Goal: Information Seeking & Learning: Learn about a topic

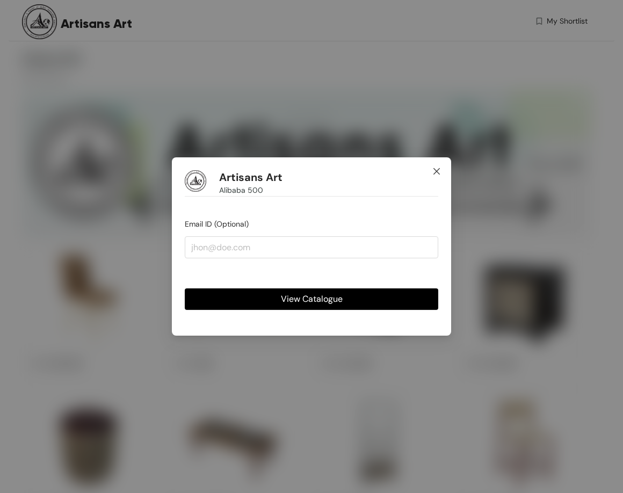
click at [442, 170] on span "Close" at bounding box center [436, 171] width 29 height 29
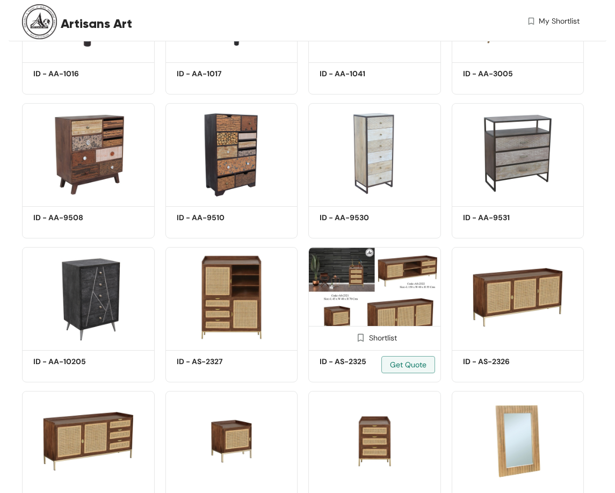
scroll to position [645, 0]
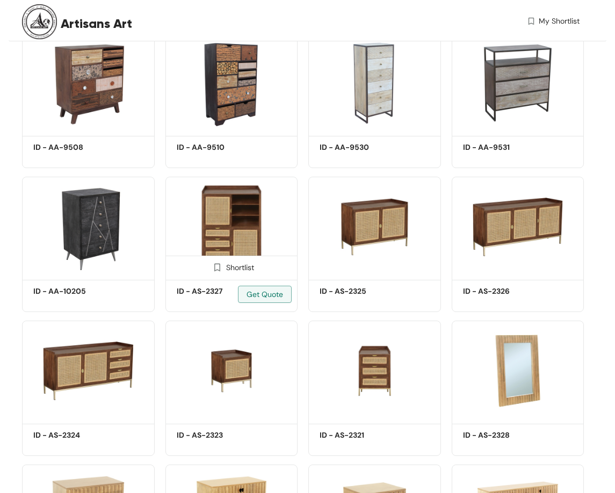
click at [235, 211] on img at bounding box center [232, 227] width 133 height 100
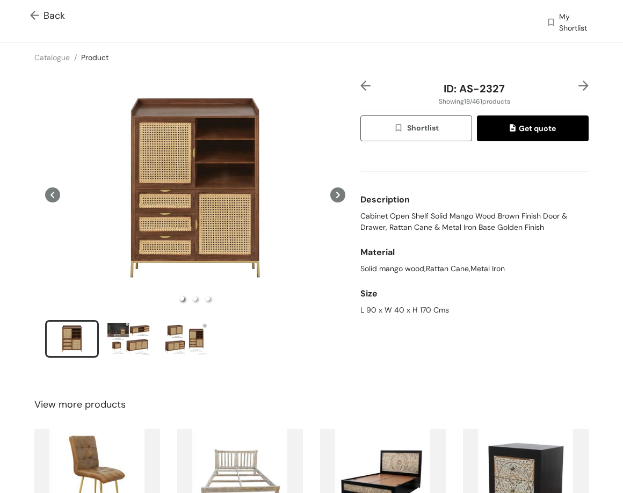
click at [34, 17] on img at bounding box center [36, 16] width 13 height 11
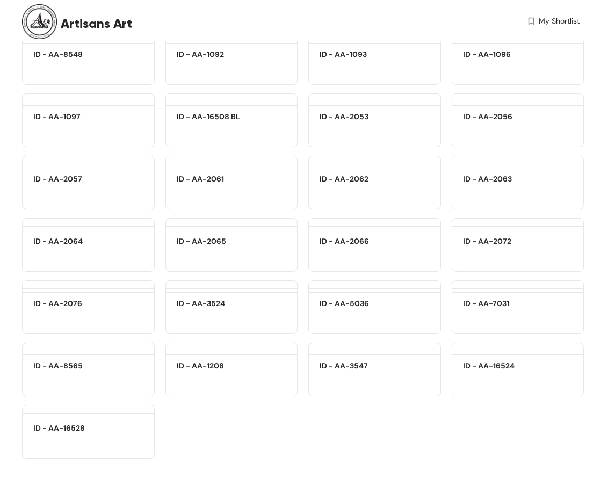
scroll to position [14684, 0]
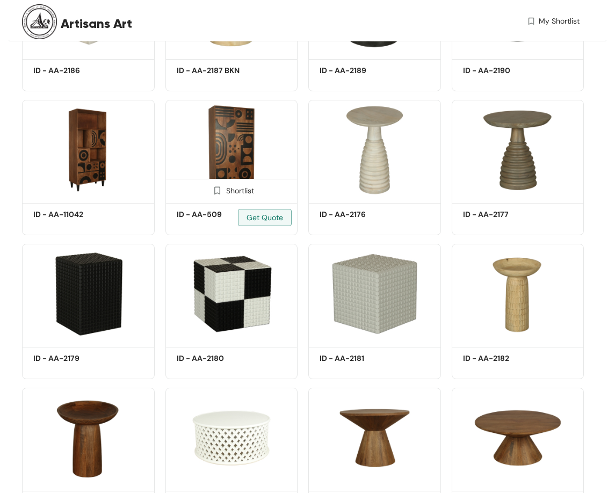
click at [241, 148] on img at bounding box center [232, 150] width 133 height 100
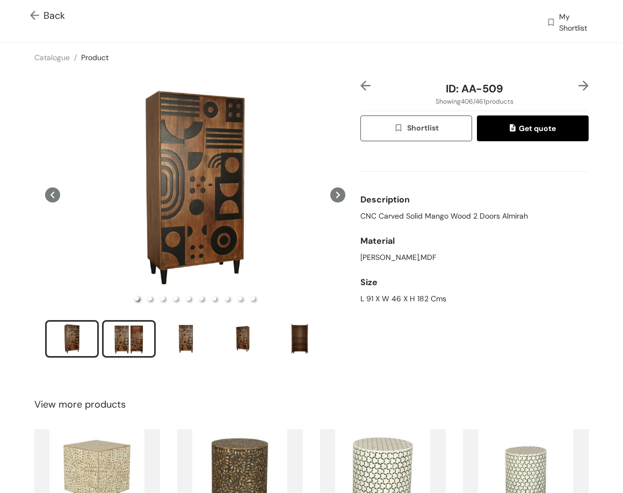
click at [143, 334] on div "slide item 2" at bounding box center [129, 339] width 48 height 32
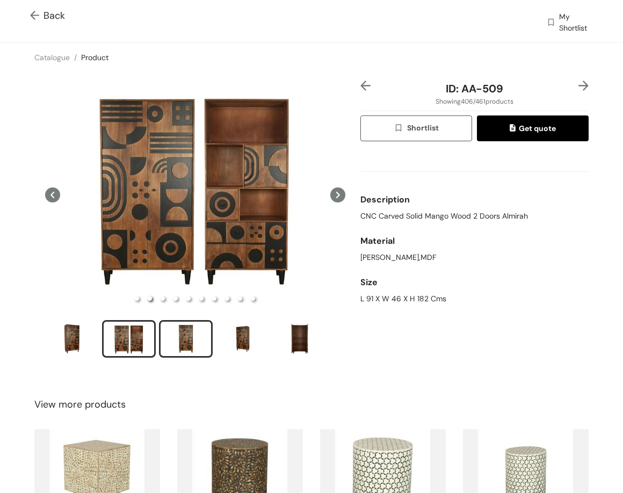
click at [180, 336] on div "slide item 3" at bounding box center [186, 339] width 48 height 32
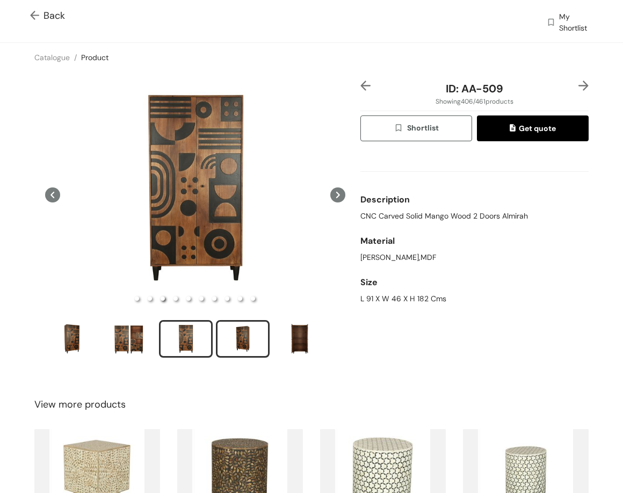
click at [246, 337] on div "slide item 4" at bounding box center [243, 339] width 48 height 32
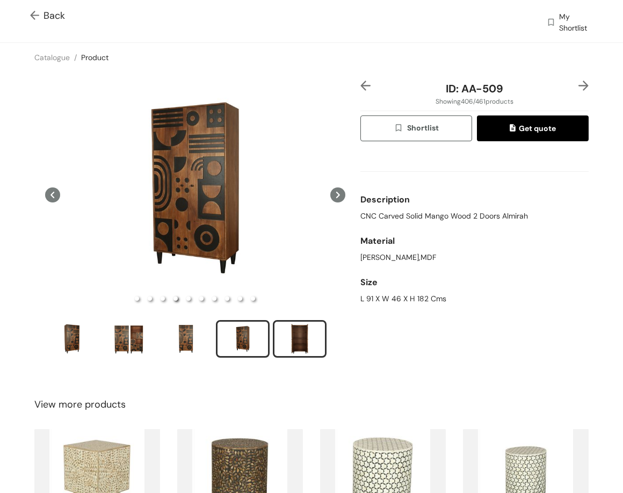
click at [290, 332] on div "slide item 5" at bounding box center [300, 339] width 48 height 32
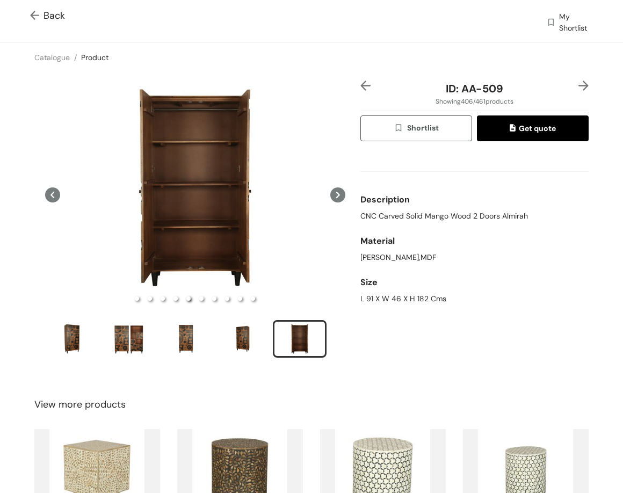
click at [579, 84] on img at bounding box center [584, 86] width 10 height 10
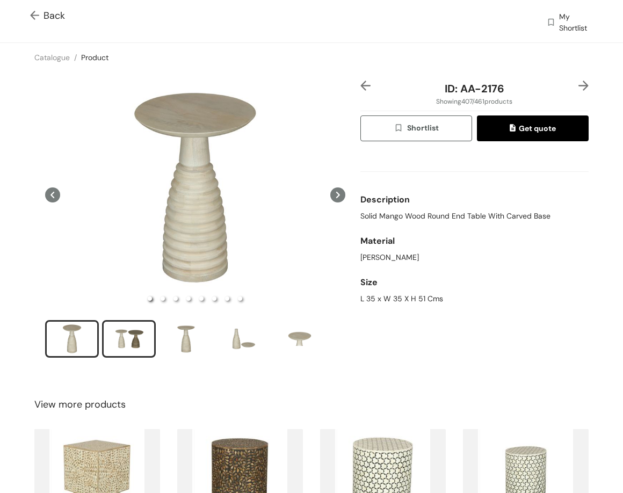
click at [135, 333] on div "slide item 2" at bounding box center [129, 339] width 48 height 32
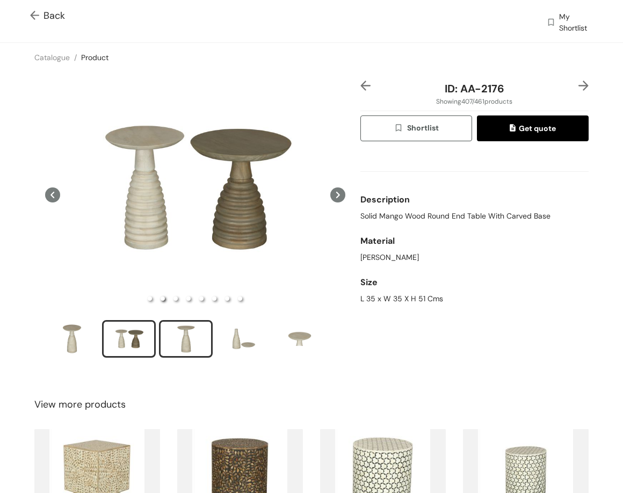
click at [181, 325] on div "slide item 3" at bounding box center [186, 339] width 48 height 32
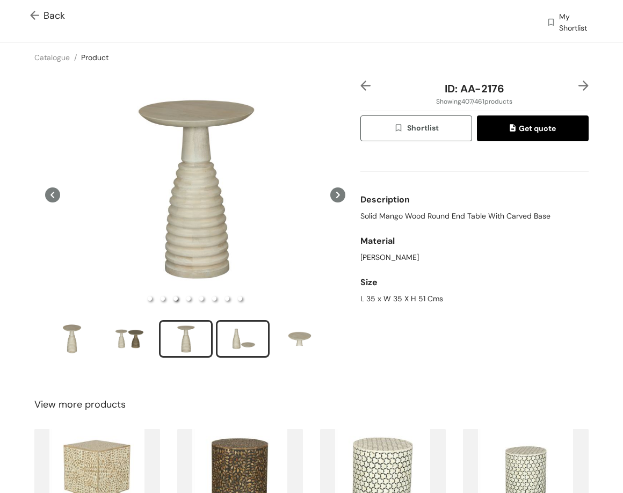
click at [248, 337] on div "slide item 4" at bounding box center [243, 339] width 48 height 32
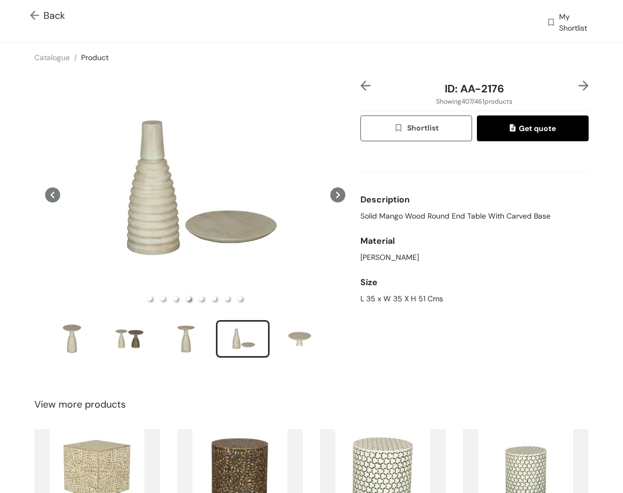
click at [579, 90] on img at bounding box center [584, 86] width 10 height 10
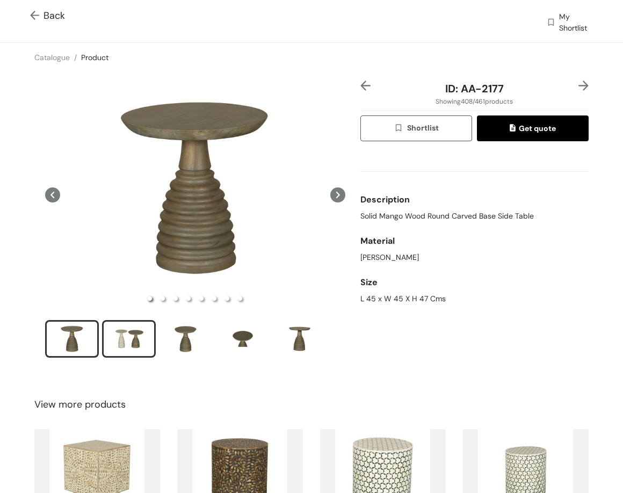
click at [132, 339] on div "slide item 2" at bounding box center [129, 339] width 48 height 32
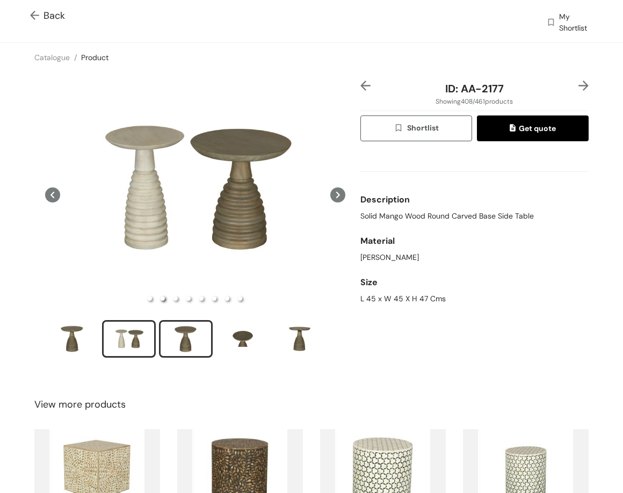
click at [188, 330] on div "slide item 3" at bounding box center [186, 339] width 48 height 32
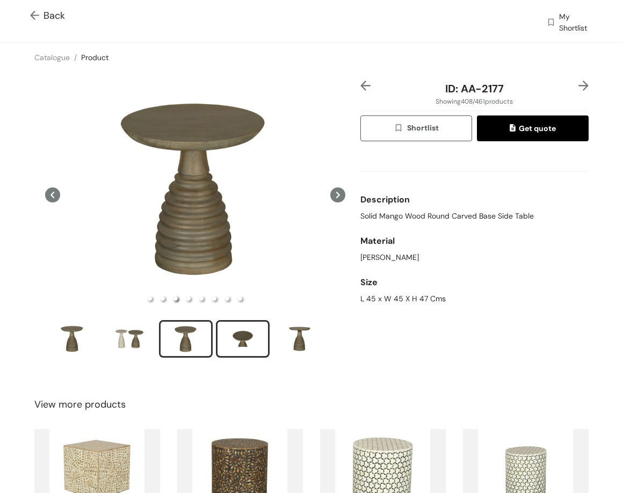
click at [230, 342] on div "slide item 4" at bounding box center [243, 339] width 48 height 32
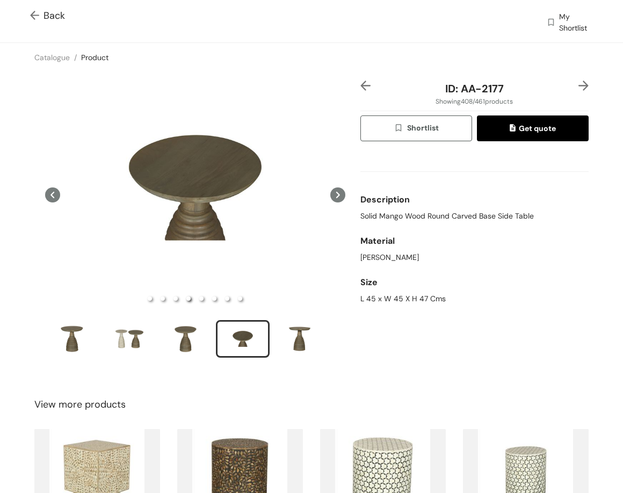
click at [579, 88] on img at bounding box center [584, 86] width 10 height 10
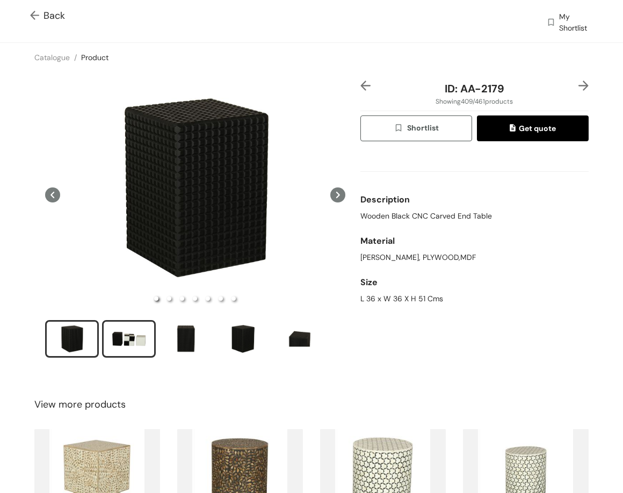
click at [122, 343] on div "slide item 2" at bounding box center [129, 339] width 48 height 32
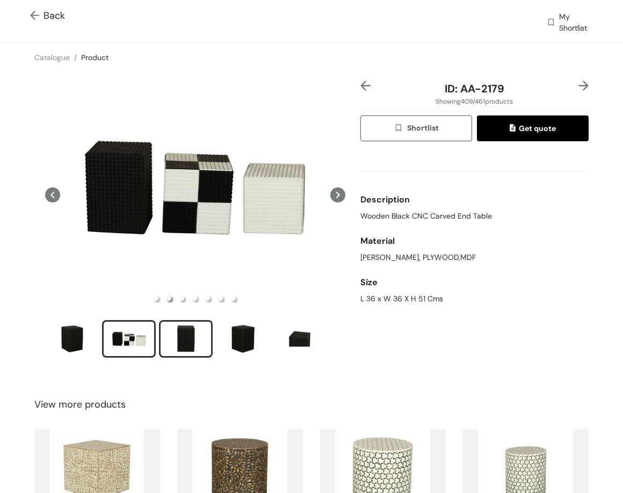
click at [194, 333] on div "slide item 3" at bounding box center [186, 339] width 48 height 32
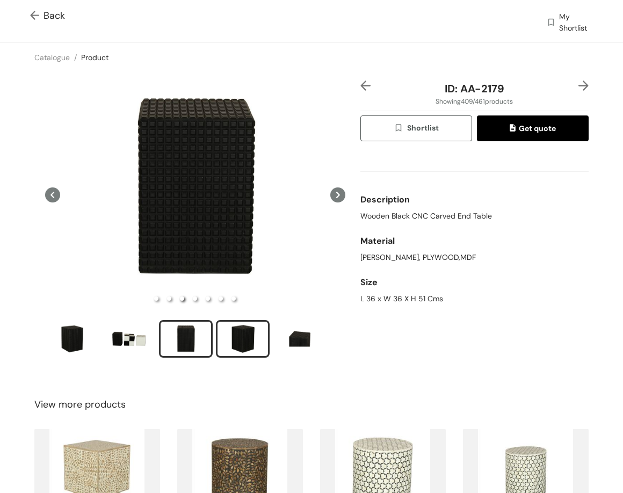
click at [236, 337] on div "slide item 4" at bounding box center [243, 339] width 48 height 32
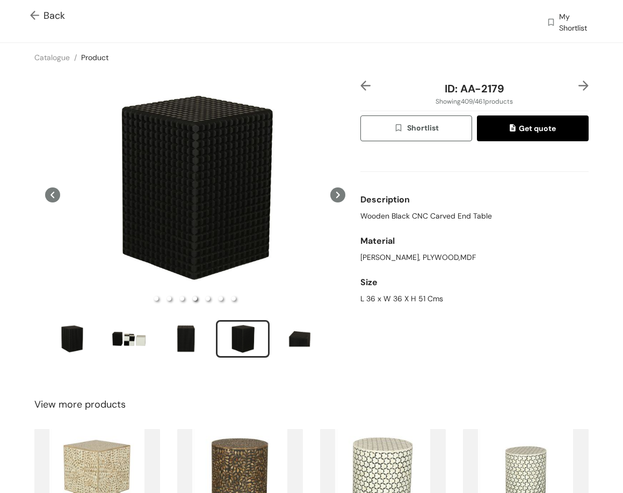
click at [579, 83] on img at bounding box center [584, 86] width 10 height 10
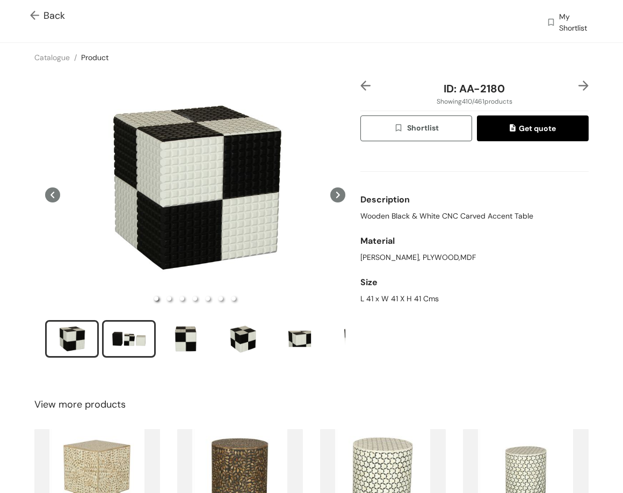
click at [136, 340] on div "slide item 2" at bounding box center [129, 339] width 48 height 32
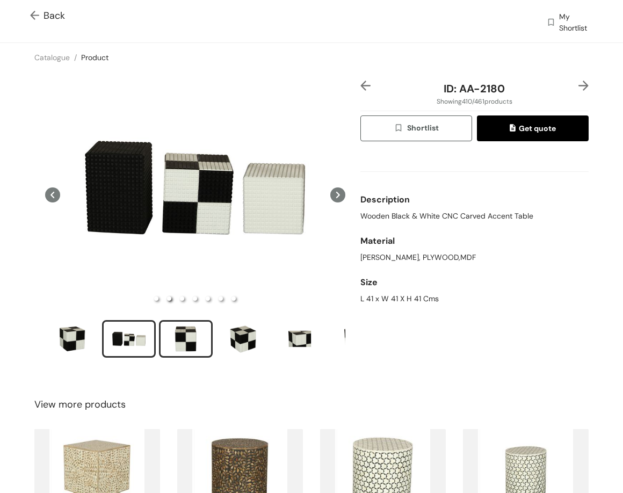
click at [198, 345] on div "slide item 3" at bounding box center [186, 339] width 48 height 32
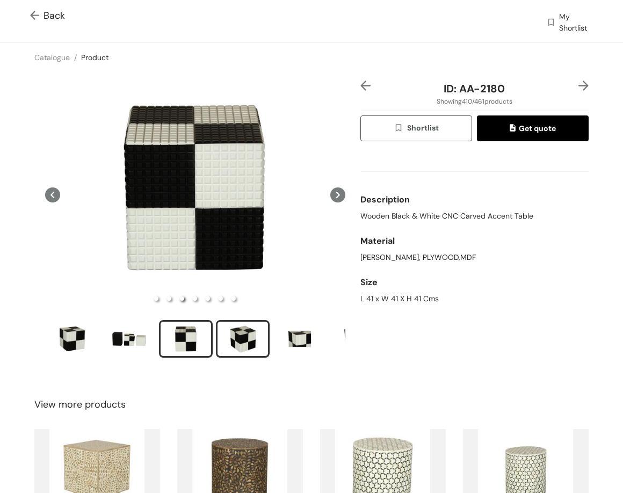
click at [239, 335] on div "slide item 4" at bounding box center [243, 339] width 48 height 32
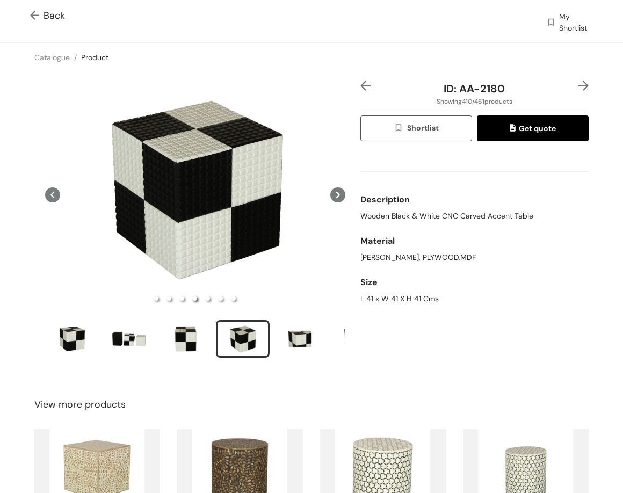
click at [579, 85] on img at bounding box center [584, 86] width 10 height 10
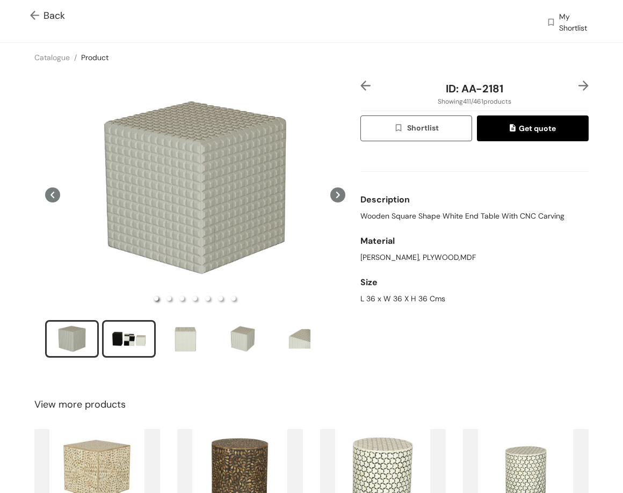
click at [104, 330] on li "slide item 2" at bounding box center [129, 339] width 54 height 38
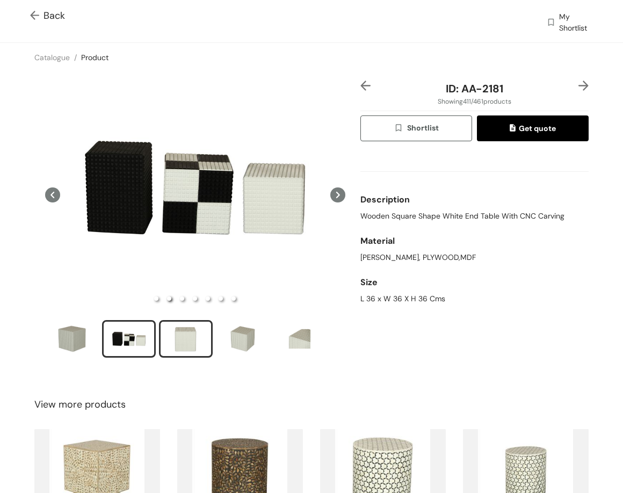
drag, startPoint x: 195, startPoint y: 340, endPoint x: 194, endPoint y: 335, distance: 5.4
click at [195, 340] on div "slide item 3" at bounding box center [186, 339] width 48 height 32
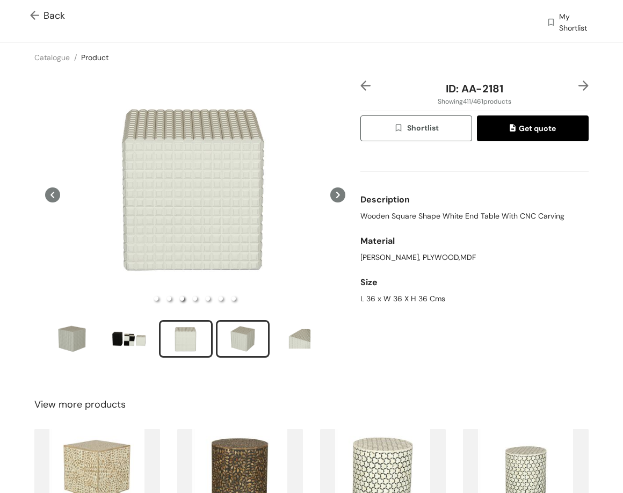
click at [258, 328] on div "slide item 4" at bounding box center [243, 339] width 48 height 32
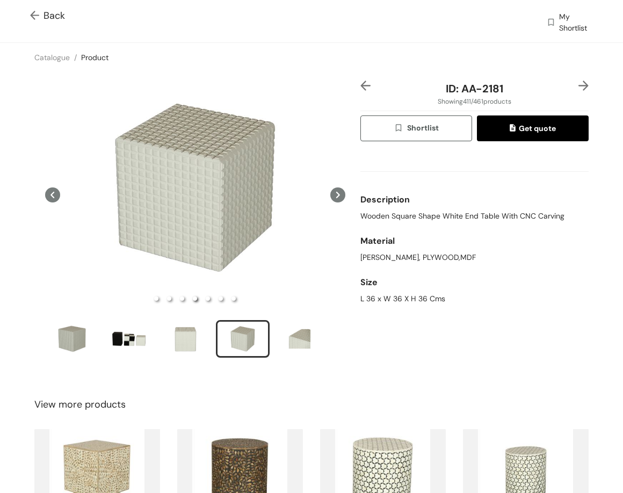
click at [579, 84] on img at bounding box center [584, 86] width 10 height 10
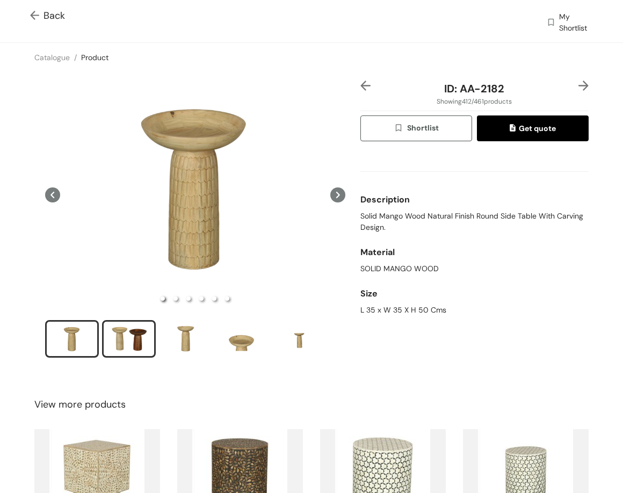
click at [134, 339] on div "slide item 2" at bounding box center [129, 339] width 48 height 32
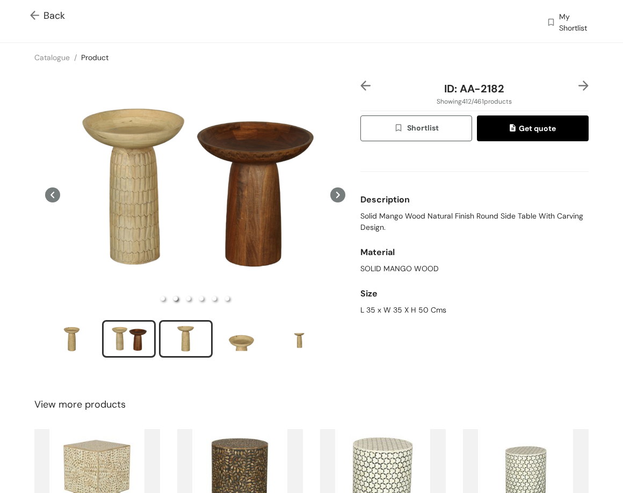
click at [196, 337] on div "slide item 3" at bounding box center [186, 339] width 48 height 32
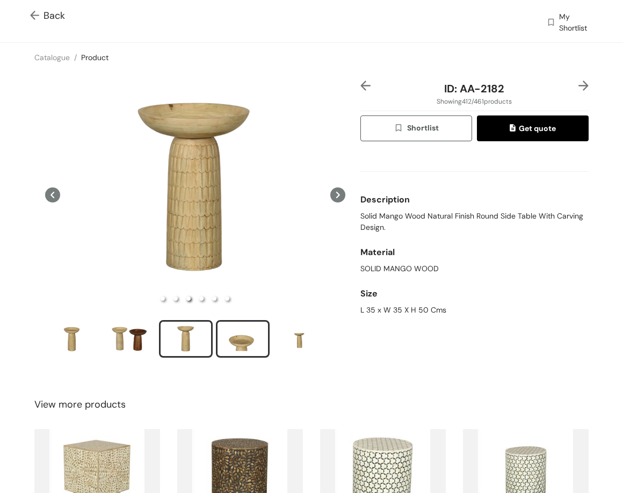
click at [250, 331] on div "slide item 4" at bounding box center [243, 339] width 48 height 32
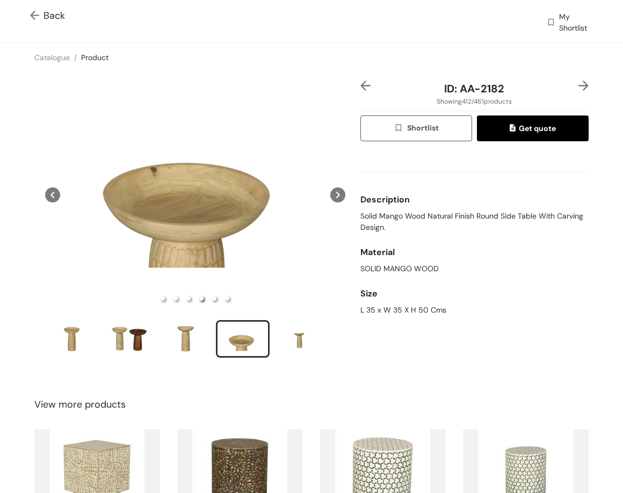
click at [581, 90] on div "ID: AA-2182 Showing 412 / 461 products Shortlist Get quote Description Solid Ma…" at bounding box center [474, 226] width 233 height 291
click at [579, 83] on img at bounding box center [584, 86] width 10 height 10
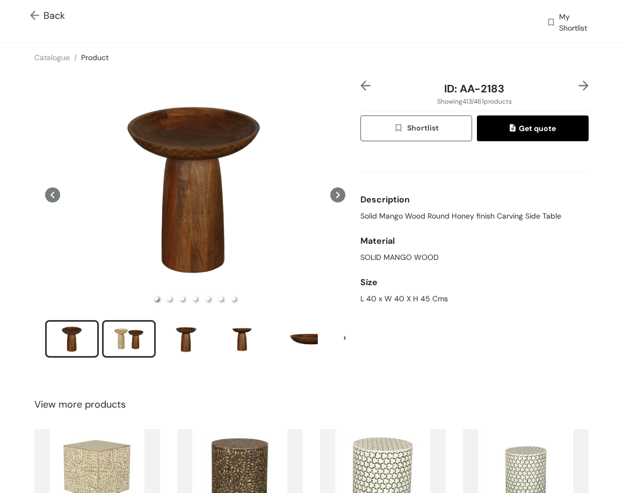
click at [130, 338] on div "slide item 2" at bounding box center [129, 339] width 48 height 32
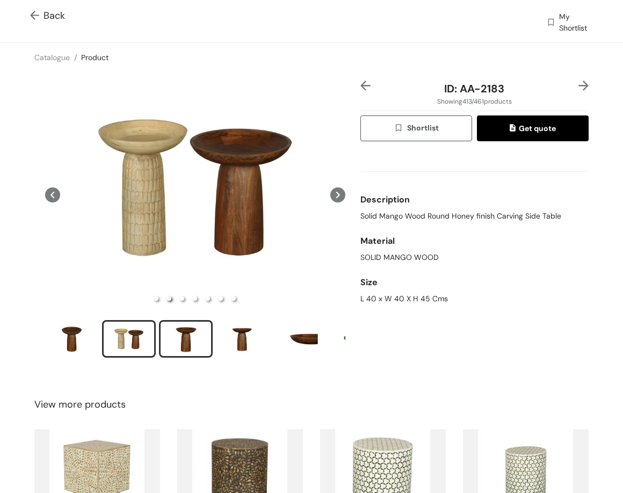
click at [194, 332] on div "slide item 3" at bounding box center [186, 339] width 48 height 32
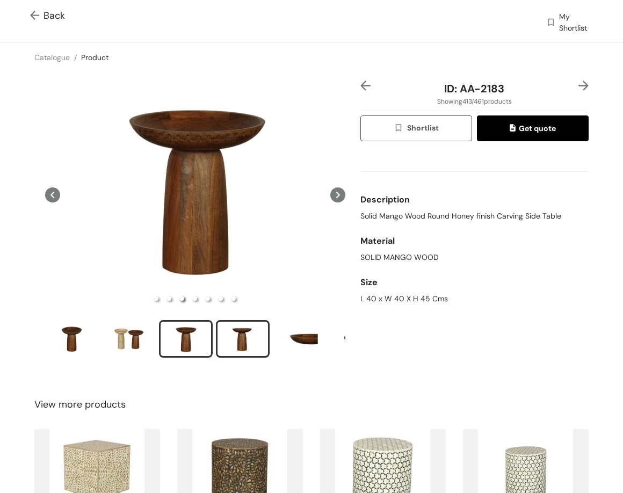
click at [239, 340] on div "slide item 4" at bounding box center [243, 339] width 48 height 32
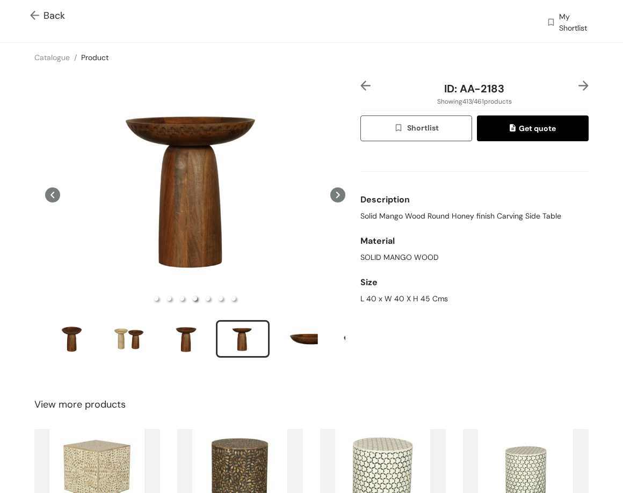
click at [579, 87] on img at bounding box center [584, 86] width 10 height 10
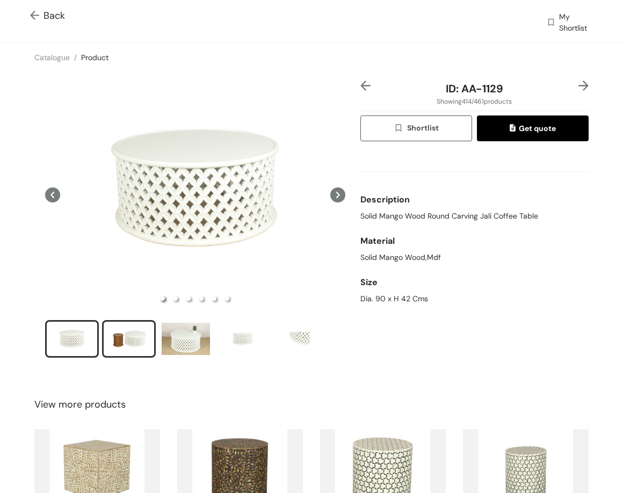
click at [144, 332] on div "slide item 2" at bounding box center [129, 339] width 48 height 32
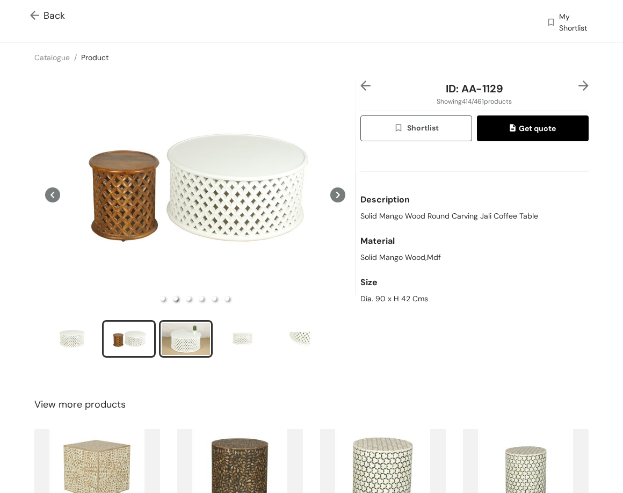
click at [200, 331] on div "slide item 3" at bounding box center [186, 339] width 48 height 32
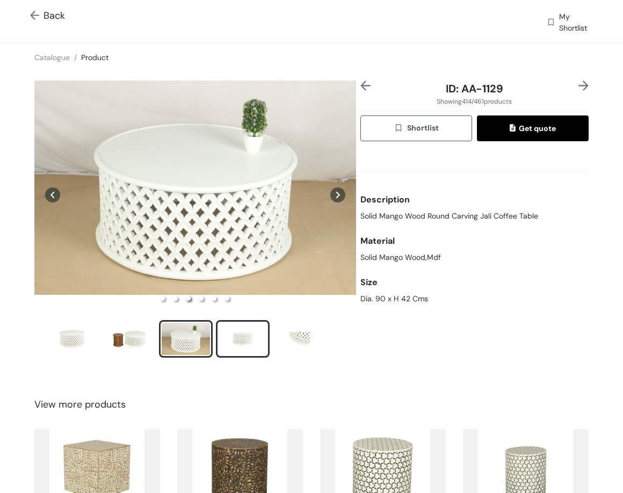
click at [240, 329] on div "slide item 4" at bounding box center [243, 339] width 48 height 32
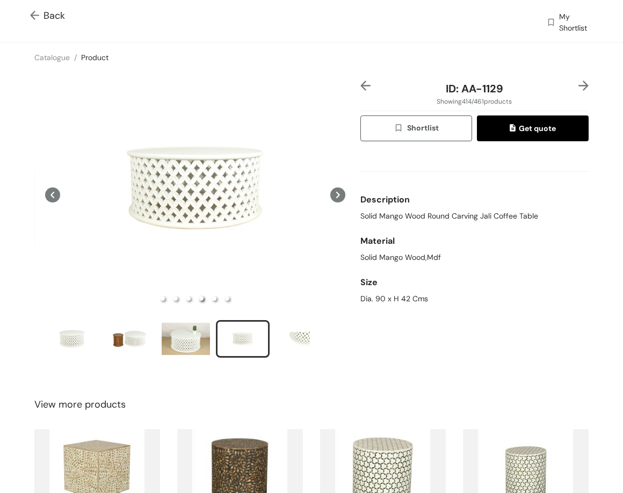
click at [579, 81] on img at bounding box center [584, 86] width 10 height 10
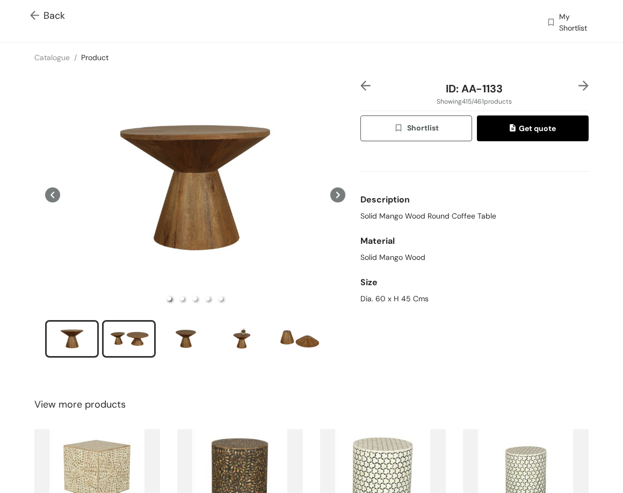
click at [136, 350] on div "slide item 2" at bounding box center [129, 339] width 48 height 32
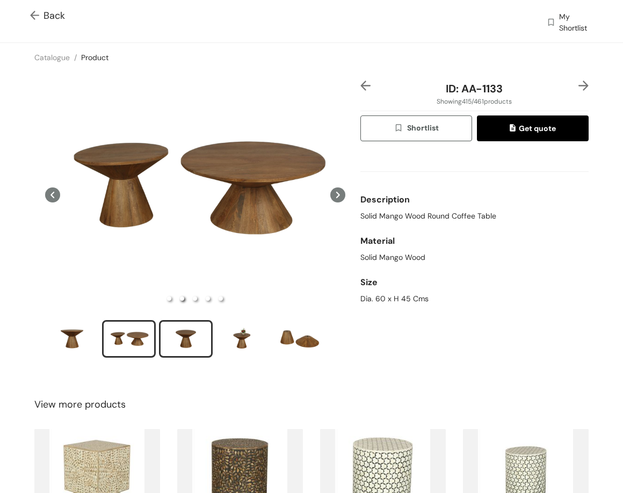
click at [212, 333] on li "slide item 3" at bounding box center [186, 339] width 54 height 38
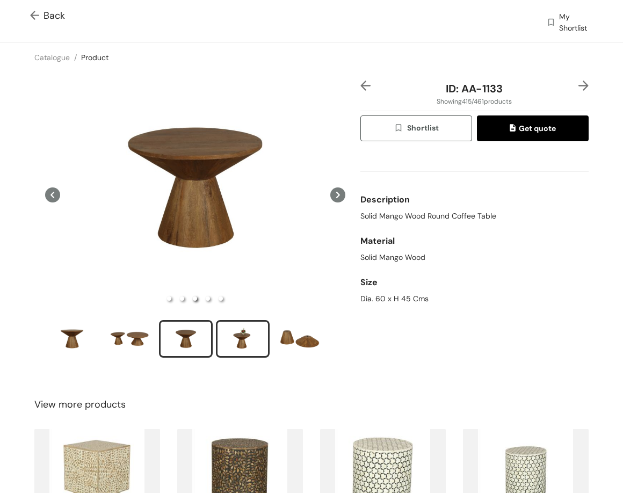
click at [241, 343] on div "slide item 4" at bounding box center [243, 339] width 48 height 32
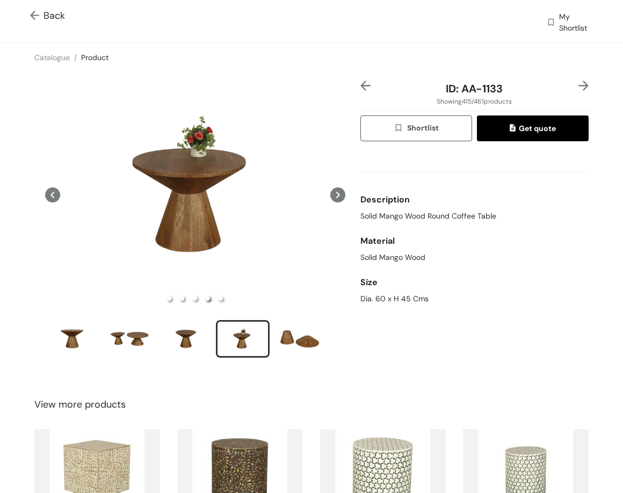
click at [579, 83] on img at bounding box center [584, 86] width 10 height 10
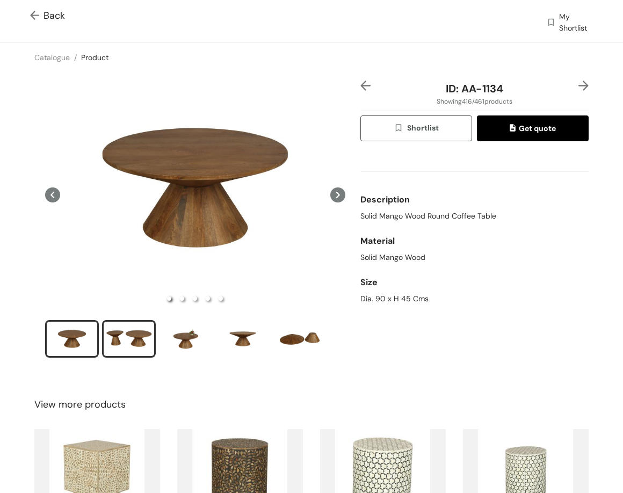
click at [121, 336] on div "slide item 2" at bounding box center [129, 339] width 48 height 32
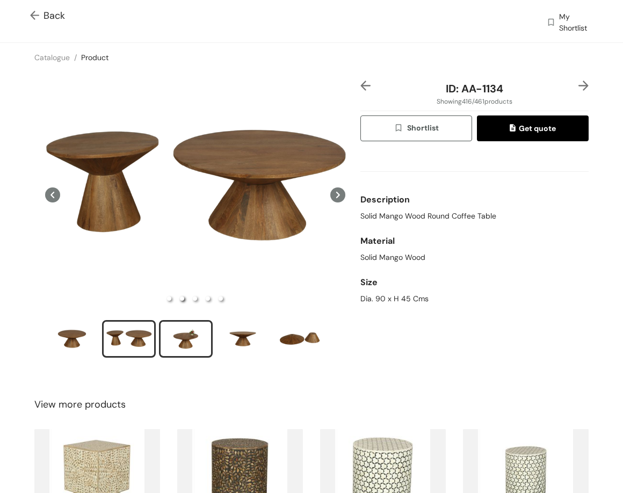
click at [199, 338] on div "slide item 3" at bounding box center [186, 339] width 48 height 32
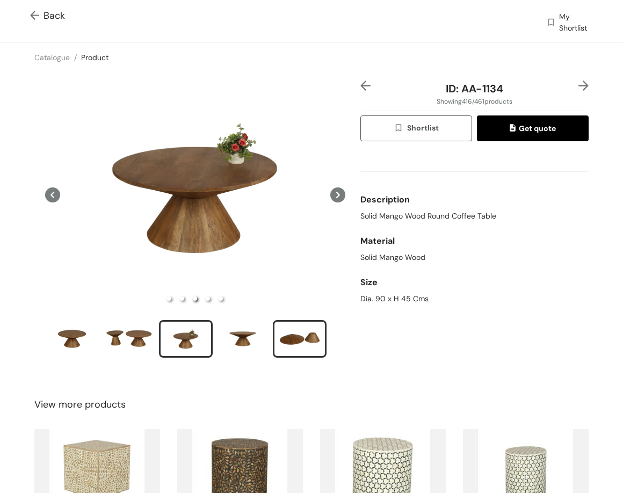
click at [278, 329] on div "slide item 5" at bounding box center [300, 339] width 48 height 32
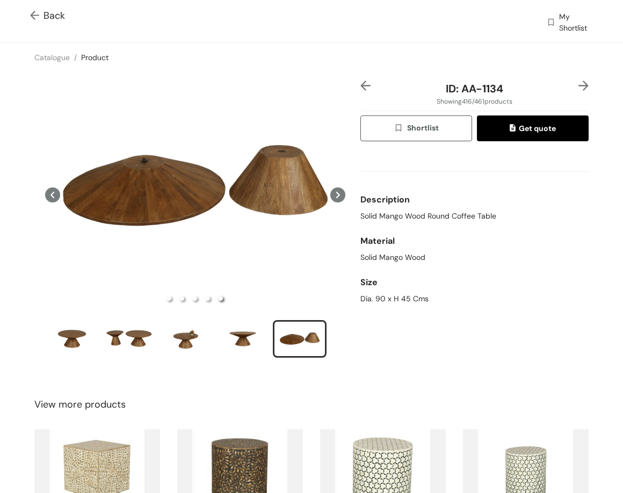
click at [579, 84] on img at bounding box center [584, 86] width 10 height 10
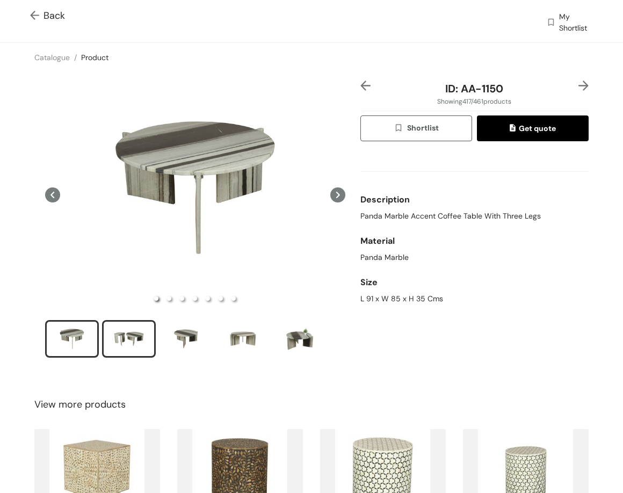
click at [129, 336] on div "slide item 2" at bounding box center [129, 339] width 48 height 32
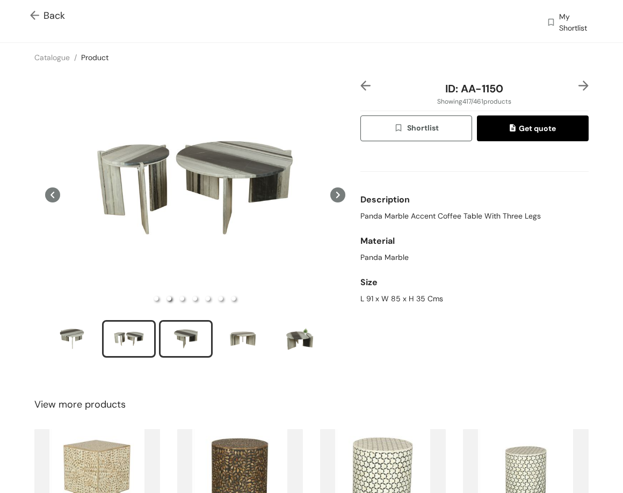
click at [178, 327] on div "slide item 3" at bounding box center [186, 339] width 48 height 32
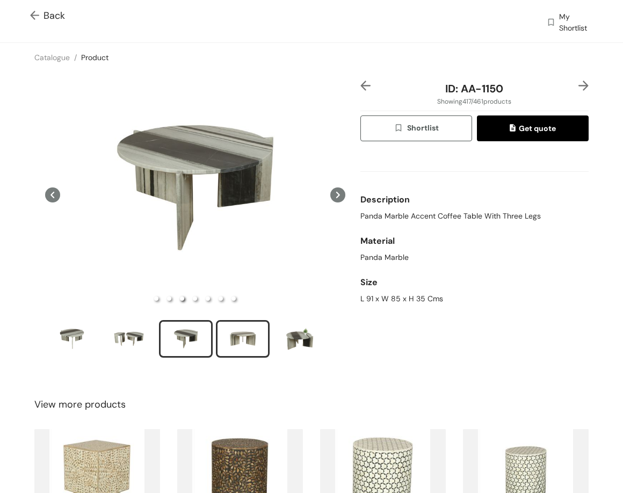
click at [220, 329] on div "slide item 4" at bounding box center [243, 339] width 48 height 32
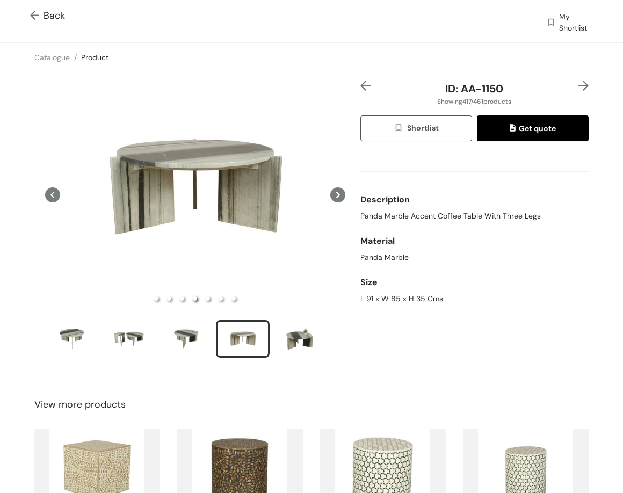
click at [579, 83] on img at bounding box center [584, 86] width 10 height 10
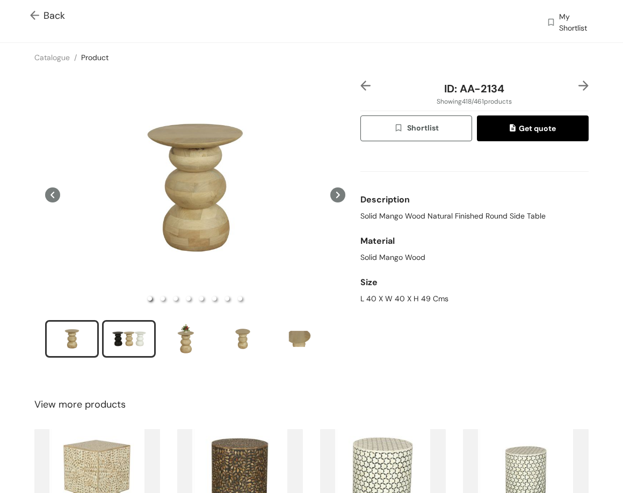
click at [135, 339] on div "slide item 2" at bounding box center [129, 339] width 48 height 32
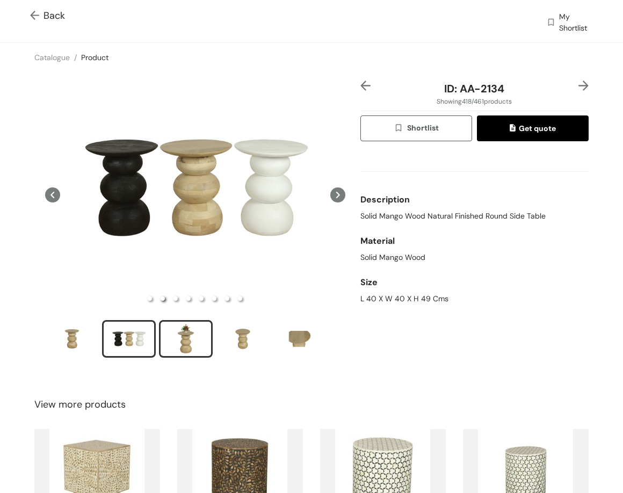
click at [182, 346] on div "slide item 3" at bounding box center [186, 339] width 48 height 32
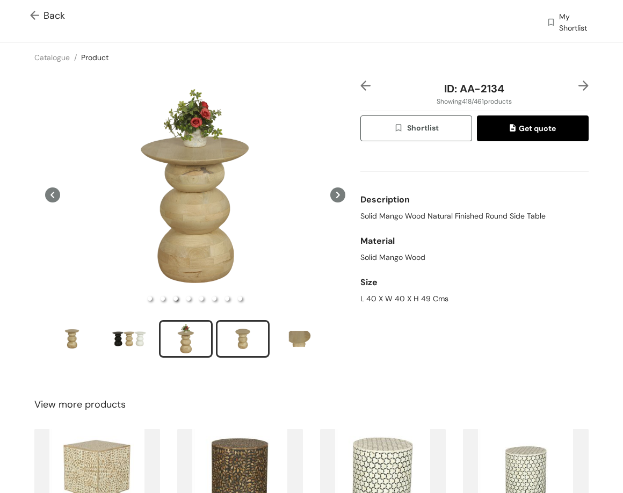
click at [229, 340] on div "slide item 4" at bounding box center [243, 339] width 48 height 32
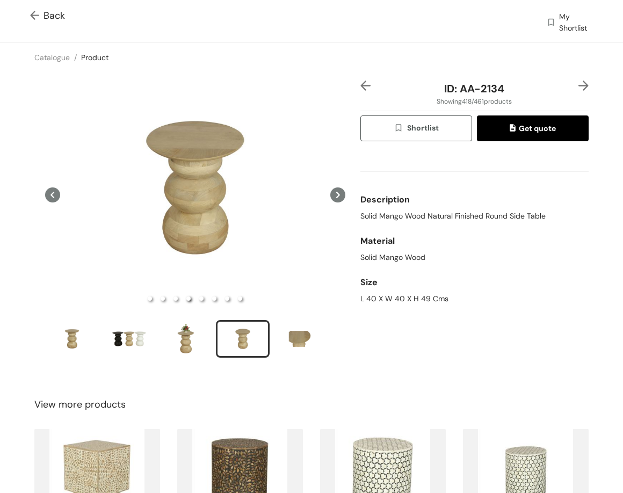
click at [579, 88] on img at bounding box center [584, 86] width 10 height 10
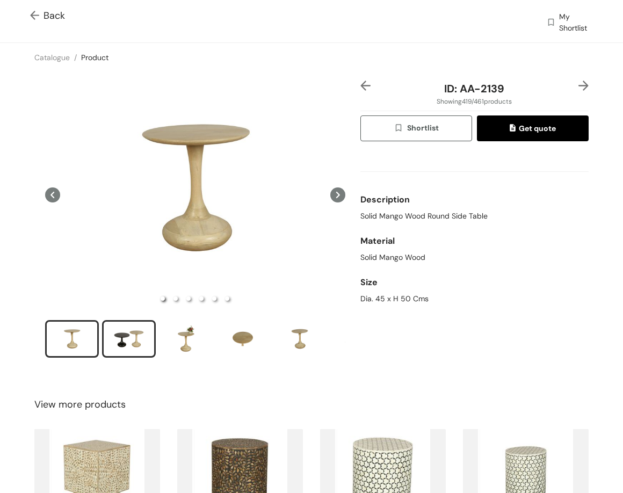
click at [129, 335] on div "slide item 2" at bounding box center [129, 339] width 48 height 32
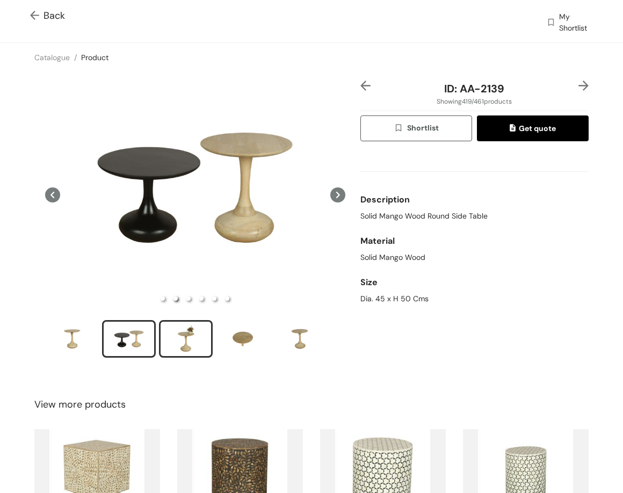
click at [191, 329] on div "slide item 3" at bounding box center [186, 339] width 48 height 32
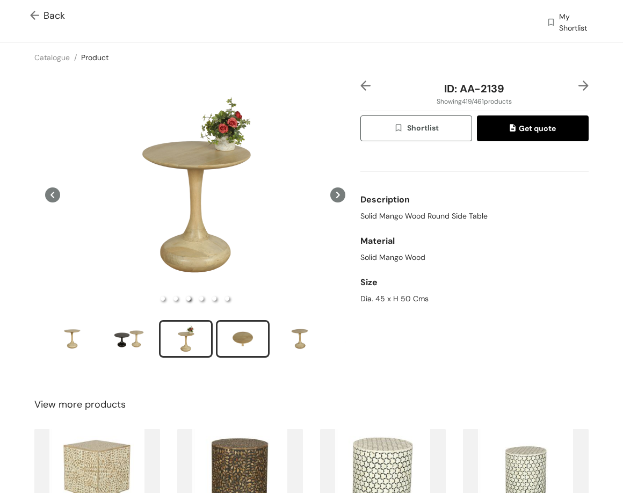
click at [255, 336] on div "slide item 4" at bounding box center [243, 339] width 48 height 32
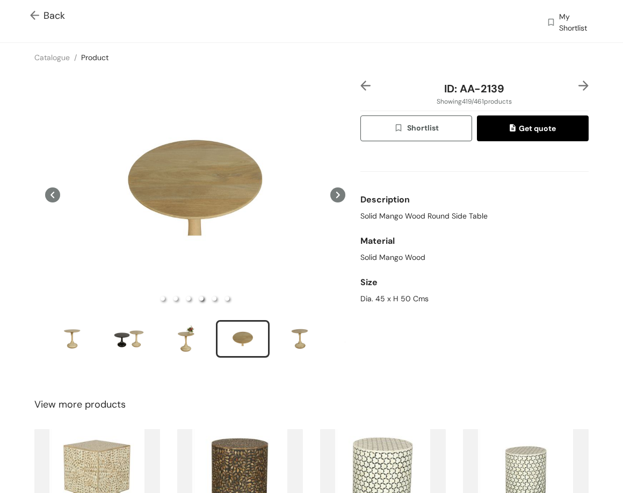
click at [579, 85] on img at bounding box center [584, 86] width 10 height 10
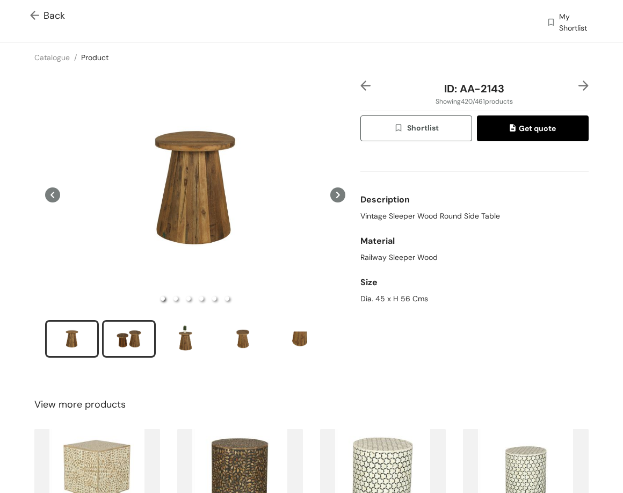
click at [147, 348] on div "slide item 2" at bounding box center [129, 339] width 48 height 32
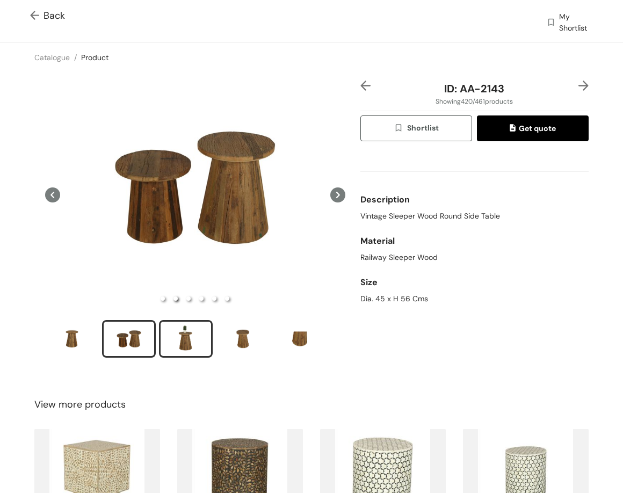
click at [192, 330] on div "slide item 3" at bounding box center [186, 339] width 48 height 32
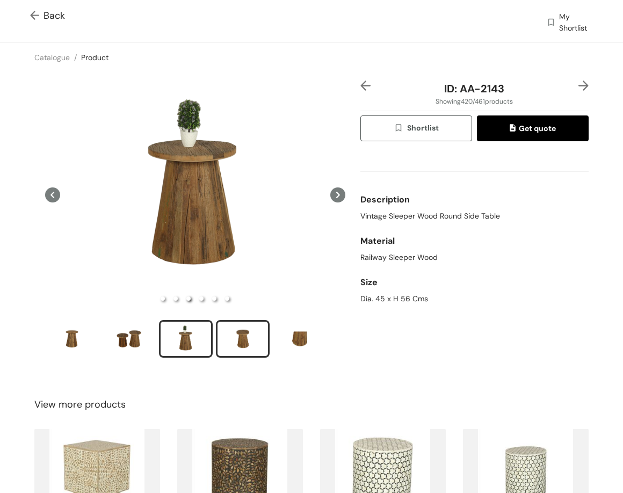
click at [234, 344] on div "slide item 4" at bounding box center [243, 339] width 48 height 32
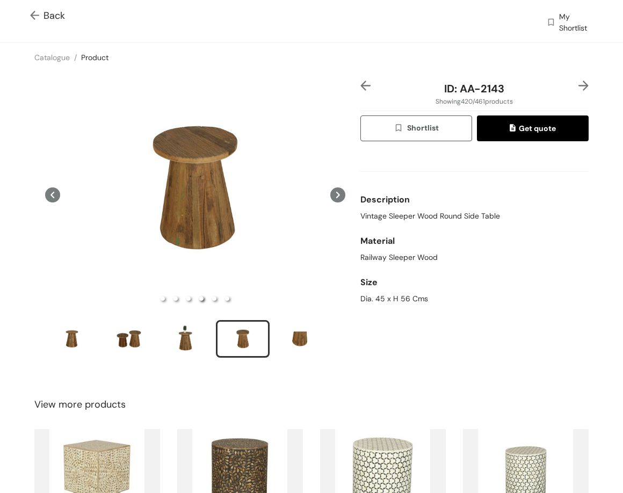
click at [580, 89] on img at bounding box center [584, 86] width 10 height 10
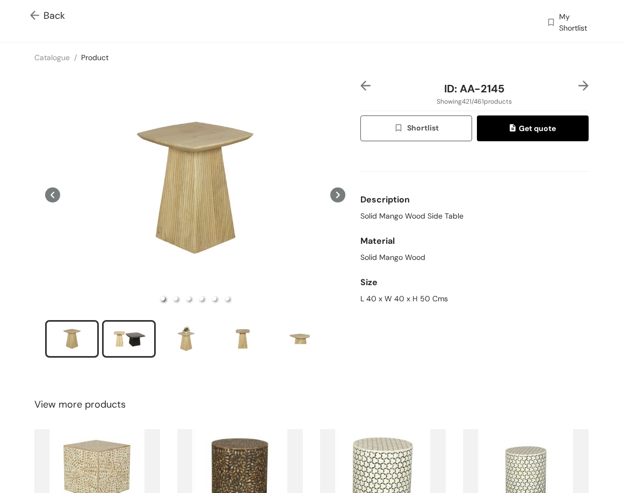
click at [125, 343] on div "slide item 2" at bounding box center [129, 339] width 48 height 32
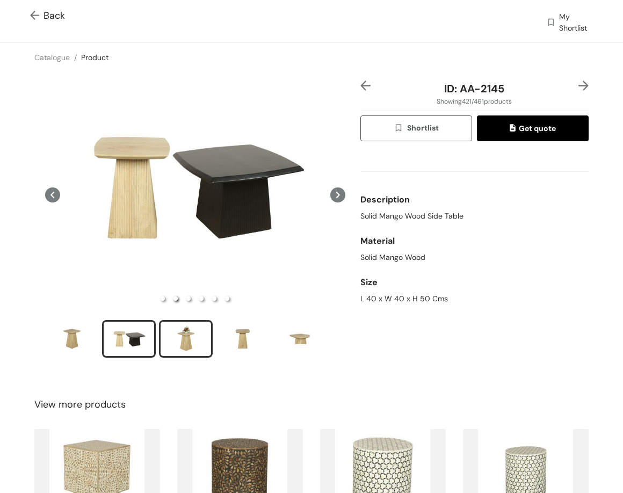
click at [205, 327] on div "slide item 3" at bounding box center [186, 339] width 48 height 32
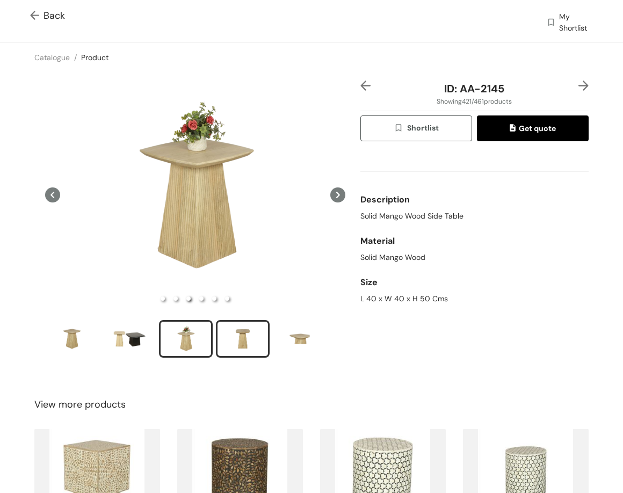
click at [248, 344] on div "slide item 4" at bounding box center [243, 339] width 48 height 32
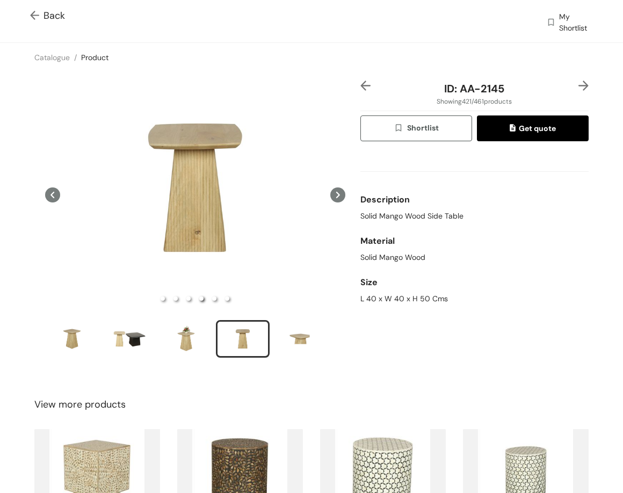
click at [579, 83] on img at bounding box center [584, 86] width 10 height 10
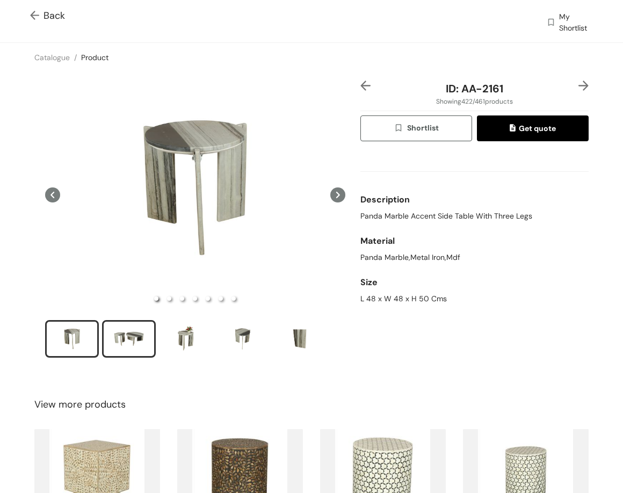
click at [136, 333] on div "slide item 2" at bounding box center [129, 339] width 48 height 32
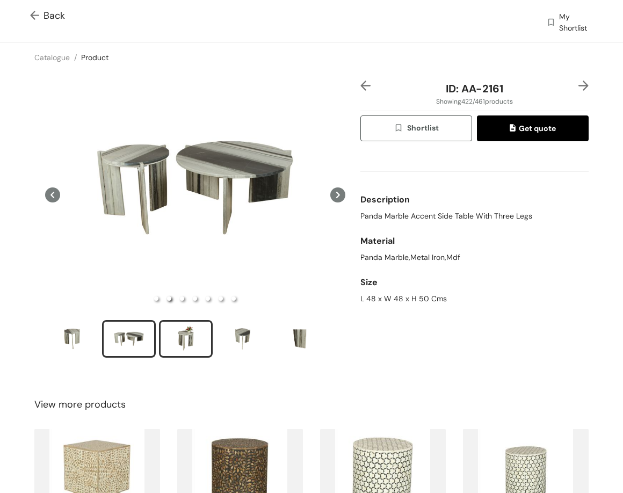
click at [189, 343] on div "slide item 3" at bounding box center [186, 339] width 48 height 32
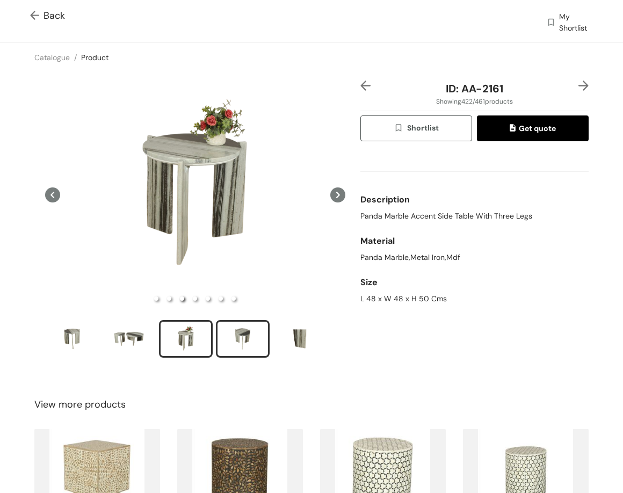
click at [225, 323] on div "slide item 4" at bounding box center [243, 339] width 48 height 32
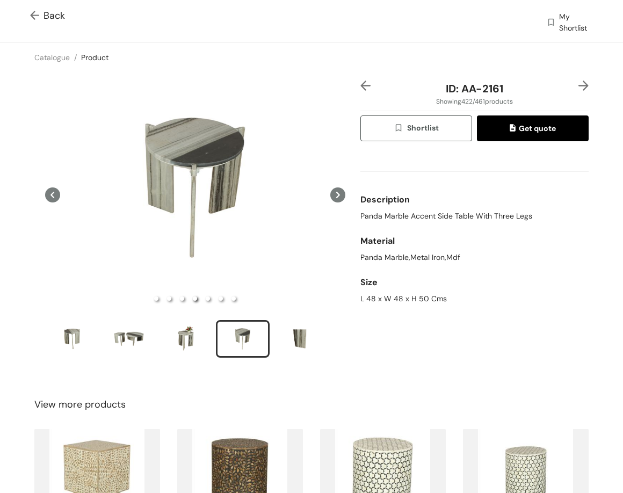
click at [579, 87] on img at bounding box center [584, 86] width 10 height 10
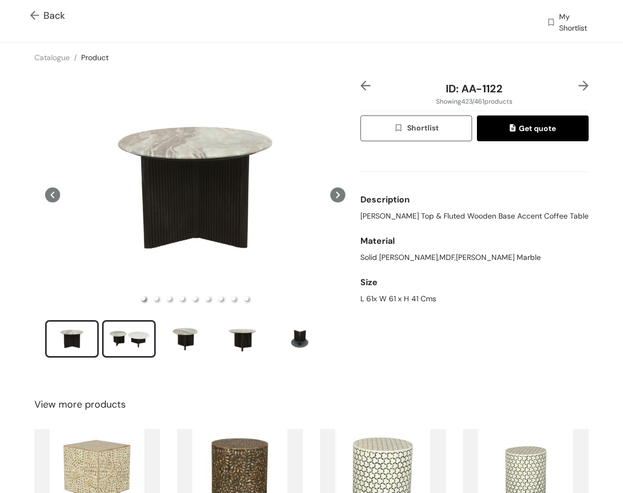
click at [145, 325] on div "slide item 2" at bounding box center [129, 339] width 48 height 32
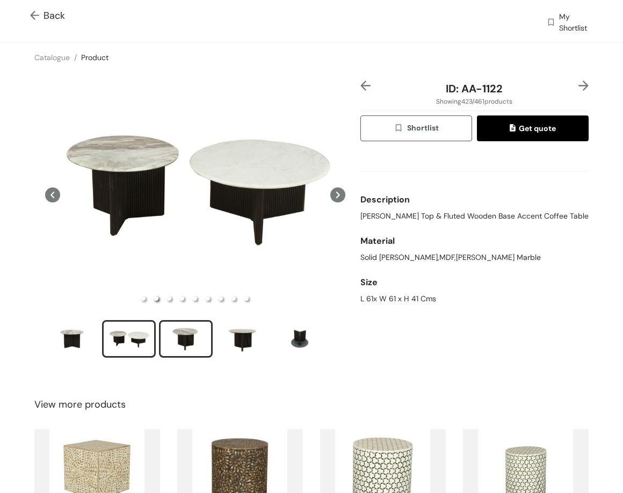
click at [178, 335] on div "slide item 3" at bounding box center [186, 339] width 48 height 32
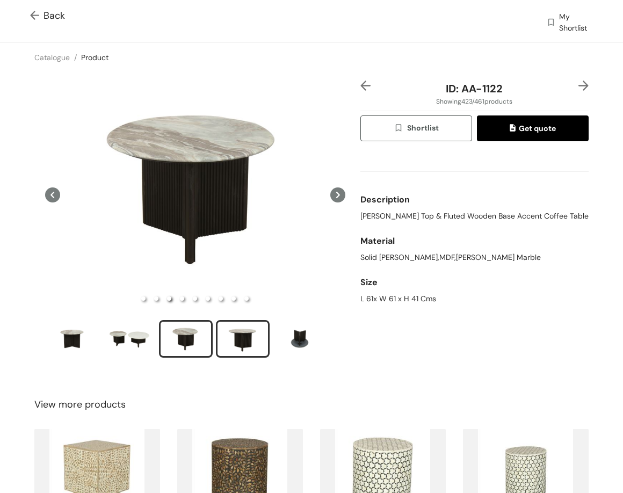
click at [234, 336] on div "slide item 4" at bounding box center [243, 339] width 48 height 32
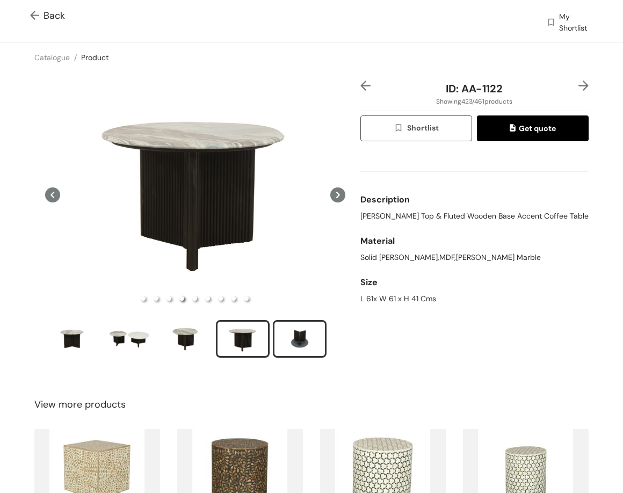
click at [297, 336] on div "slide item 5" at bounding box center [300, 339] width 48 height 32
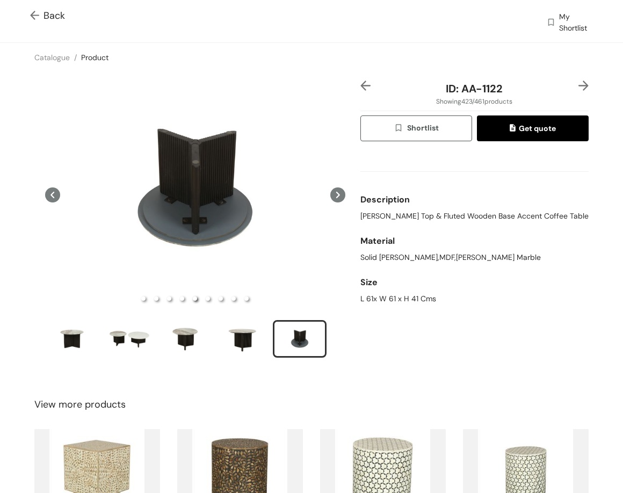
click at [579, 82] on img at bounding box center [584, 86] width 10 height 10
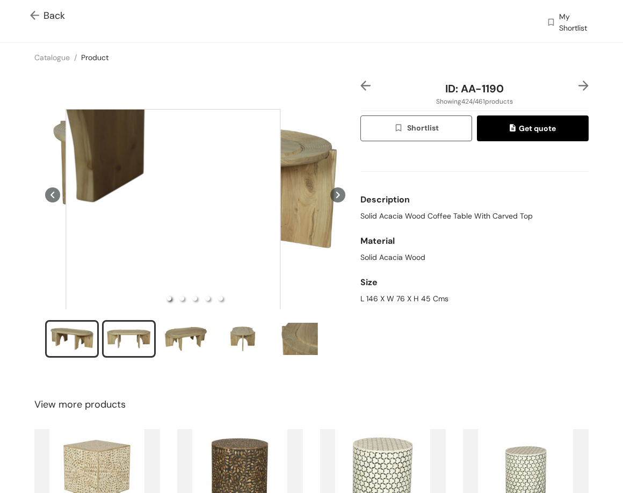
drag, startPoint x: 173, startPoint y: 217, endPoint x: 123, endPoint y: 338, distance: 131.5
click at [123, 338] on div "slide item 2" at bounding box center [129, 339] width 48 height 32
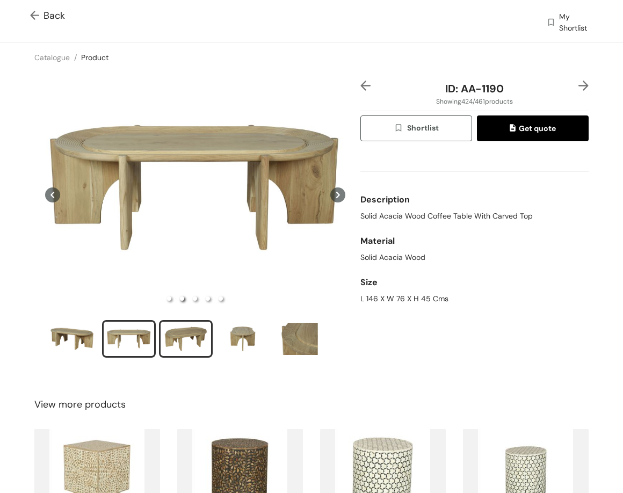
click at [192, 325] on div "slide item 3" at bounding box center [186, 339] width 48 height 32
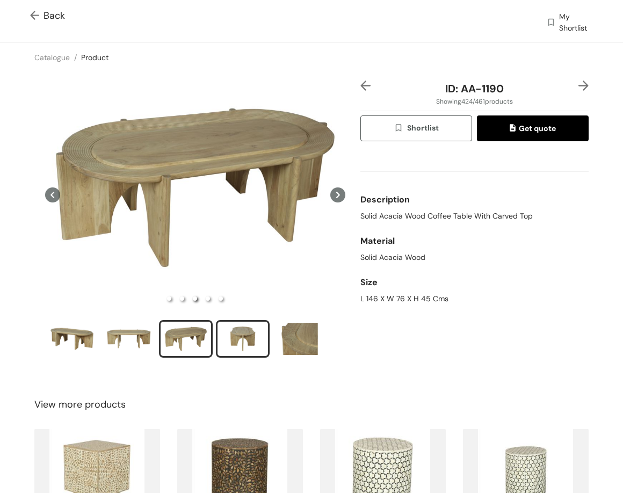
click at [248, 329] on div "slide item 4" at bounding box center [243, 339] width 48 height 32
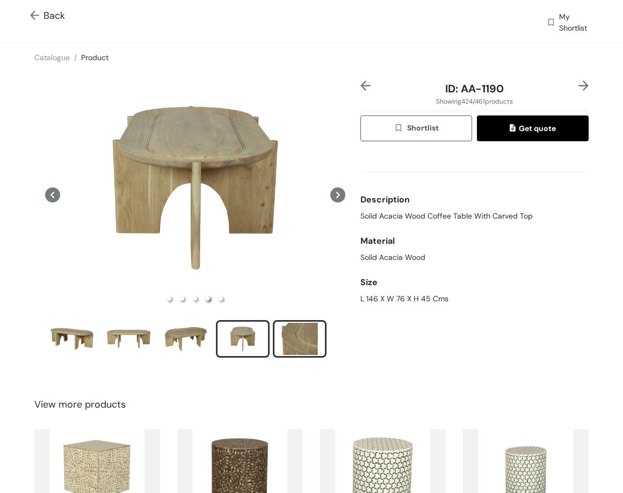
click at [301, 335] on div "slide item 5" at bounding box center [300, 339] width 48 height 32
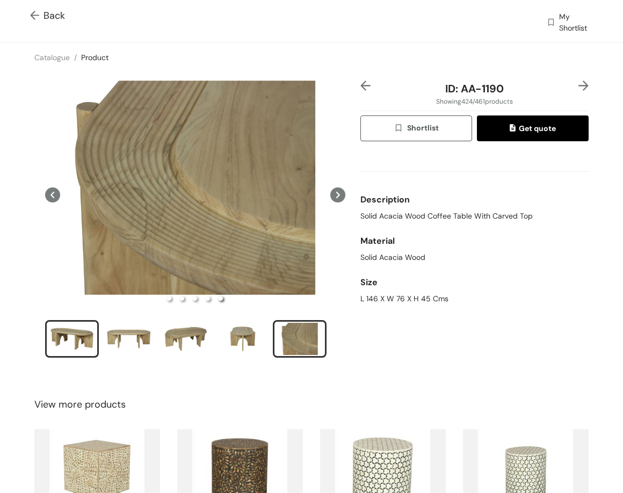
click at [67, 332] on div "slide item 1" at bounding box center [72, 339] width 48 height 32
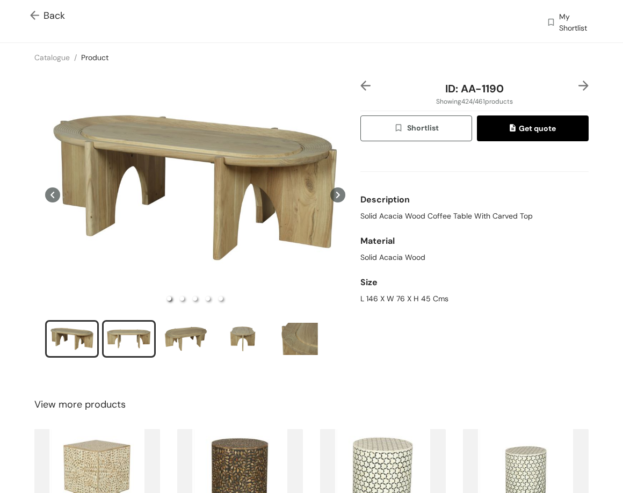
drag, startPoint x: 136, startPoint y: 330, endPoint x: 130, endPoint y: 330, distance: 6.5
click at [134, 330] on div "slide item 2" at bounding box center [129, 339] width 48 height 32
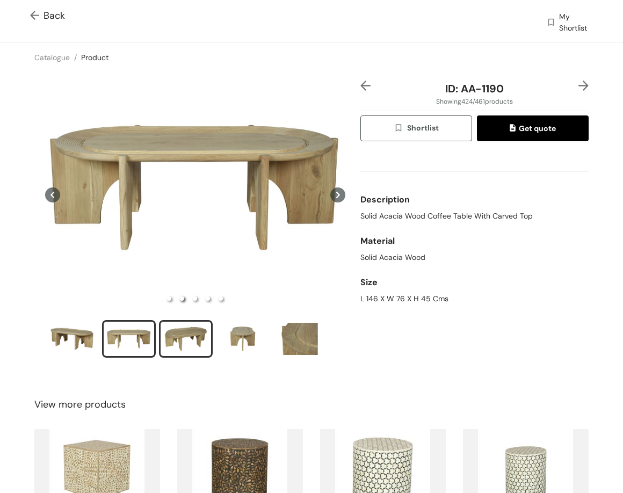
drag, startPoint x: 175, startPoint y: 339, endPoint x: 182, endPoint y: 339, distance: 7.5
click at [182, 339] on div "slide item 3" at bounding box center [186, 339] width 48 height 32
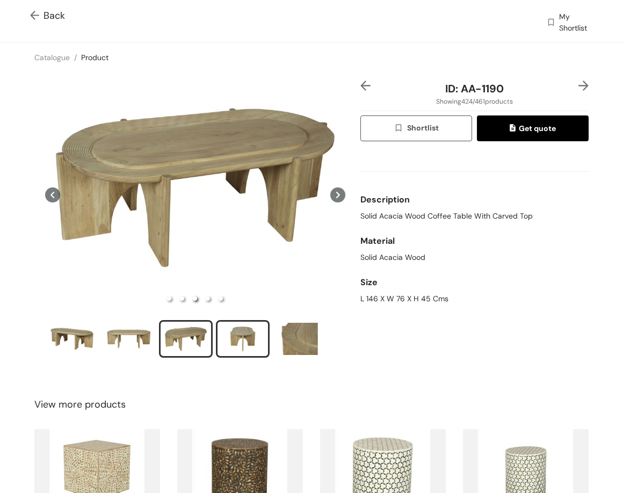
click at [246, 336] on div "slide item 4" at bounding box center [243, 339] width 48 height 32
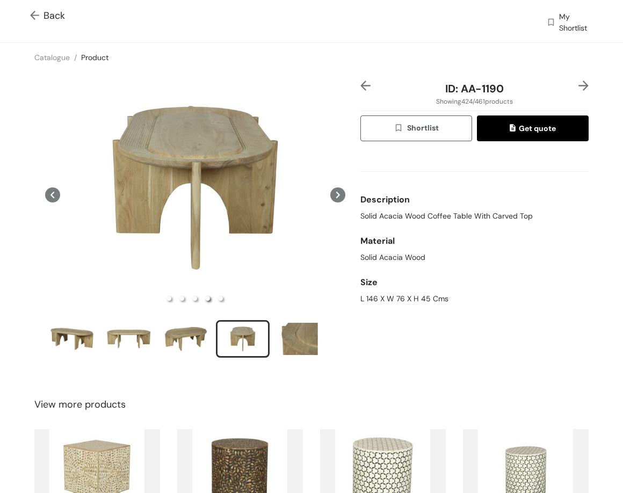
click at [579, 84] on img at bounding box center [584, 86] width 10 height 10
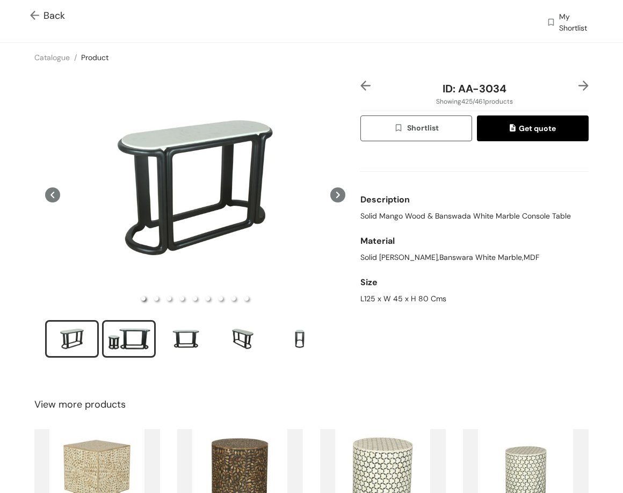
click at [131, 341] on div "slide item 2" at bounding box center [129, 339] width 48 height 32
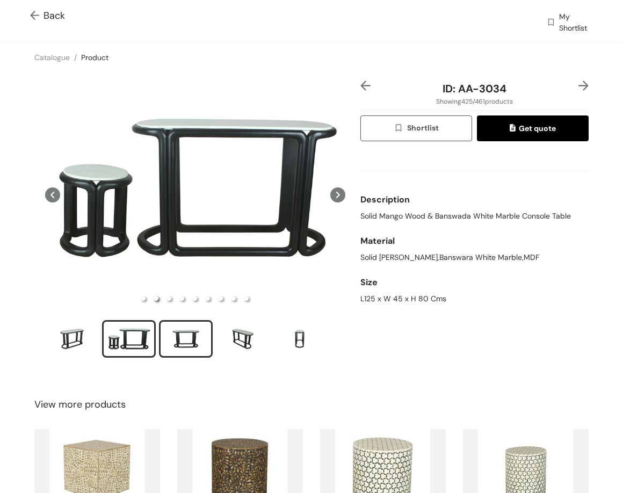
click at [178, 346] on div "slide item 3" at bounding box center [186, 339] width 48 height 32
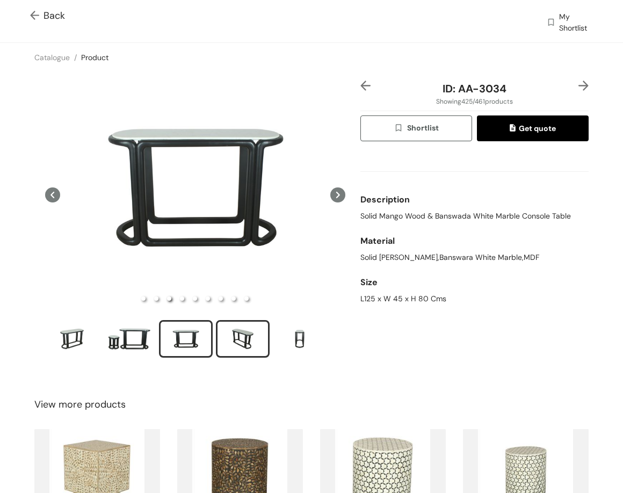
click at [246, 341] on div "slide item 4" at bounding box center [243, 339] width 48 height 32
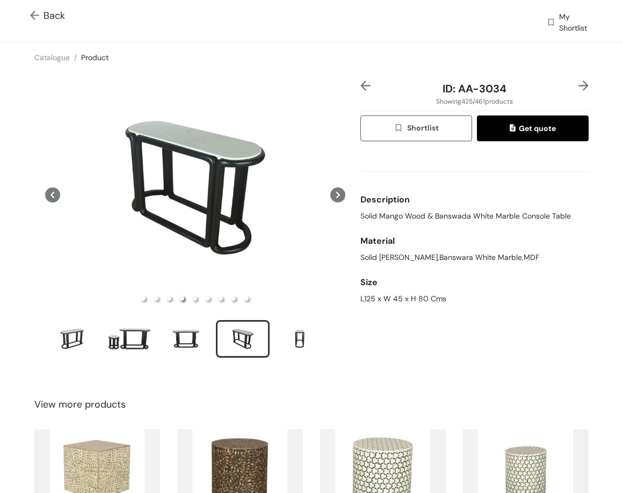
click at [579, 84] on img at bounding box center [584, 86] width 10 height 10
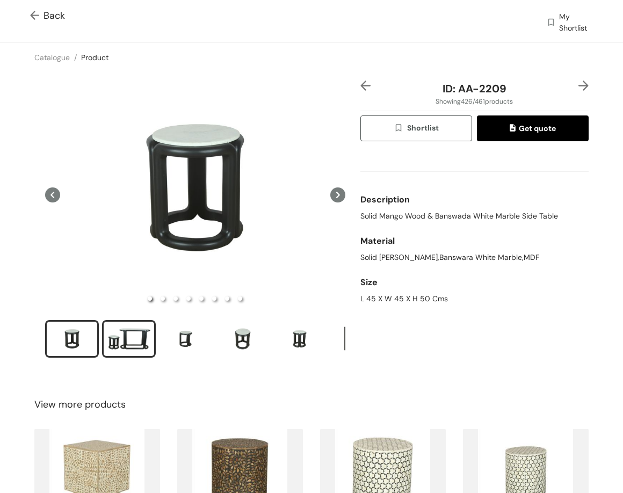
click at [132, 332] on div "slide item 2" at bounding box center [129, 339] width 48 height 32
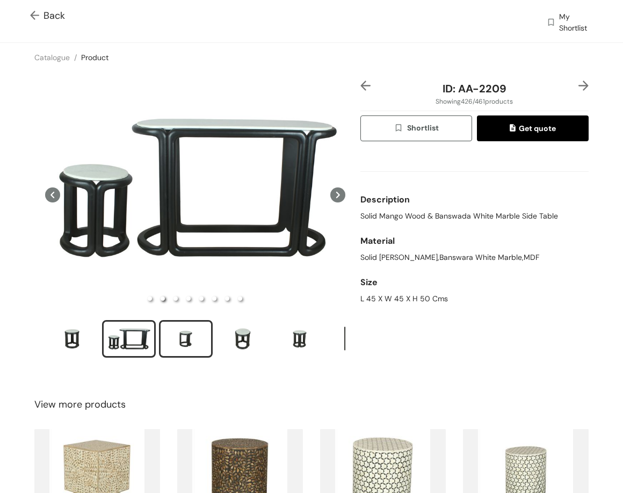
click at [191, 343] on div "slide item 3" at bounding box center [186, 339] width 48 height 32
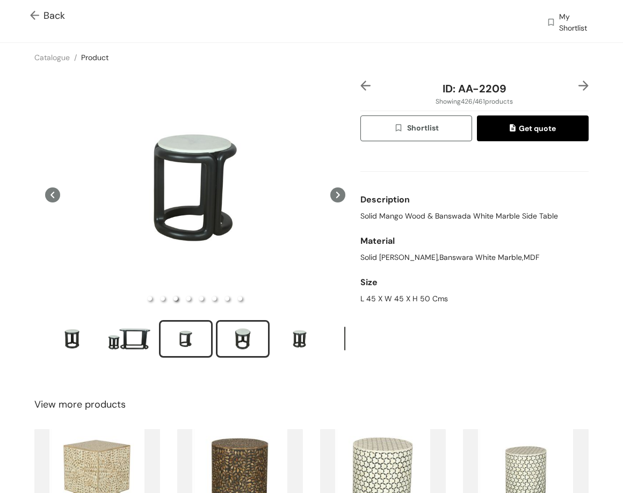
click at [226, 350] on div "slide item 4" at bounding box center [243, 339] width 48 height 32
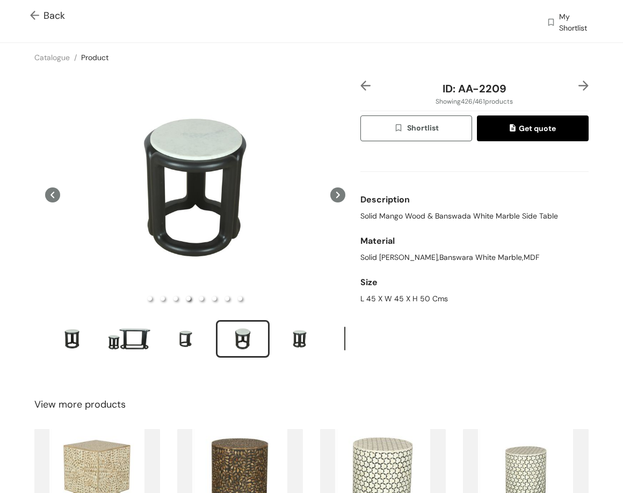
click at [579, 85] on img at bounding box center [584, 86] width 10 height 10
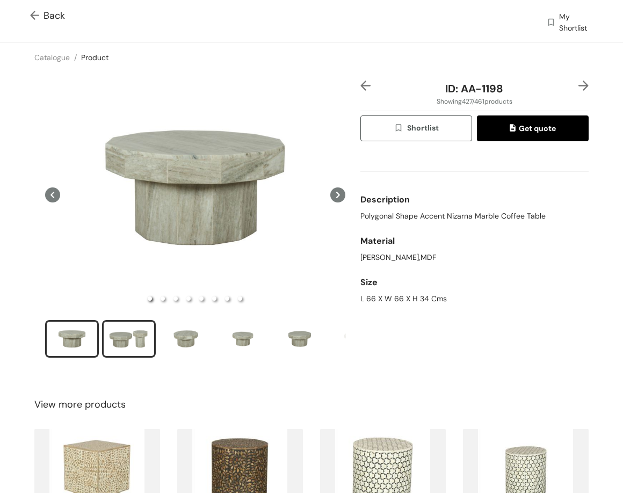
click at [143, 331] on div "slide item 2" at bounding box center [129, 339] width 48 height 32
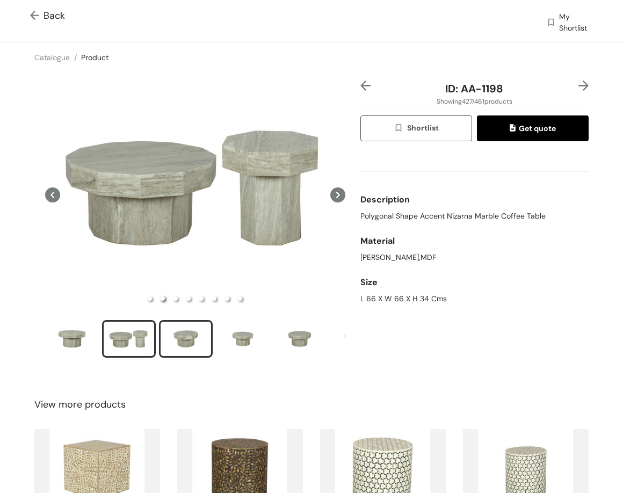
click at [196, 342] on div "slide item 3" at bounding box center [186, 339] width 48 height 32
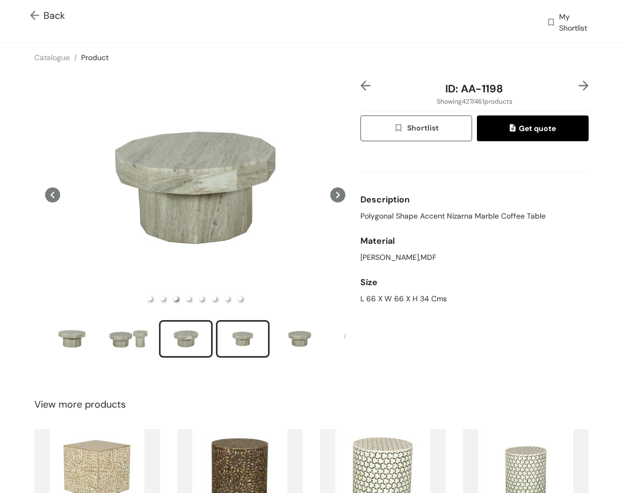
click at [231, 333] on div "slide item 4" at bounding box center [243, 339] width 48 height 32
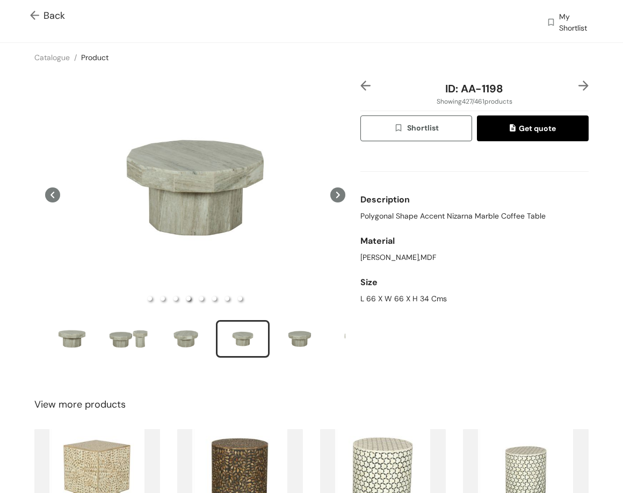
click at [581, 87] on div "ID: AA-1198 Showing 427 / 461 products Shortlist Get quote Description Polygona…" at bounding box center [474, 226] width 233 height 291
click at [580, 87] on img at bounding box center [584, 86] width 10 height 10
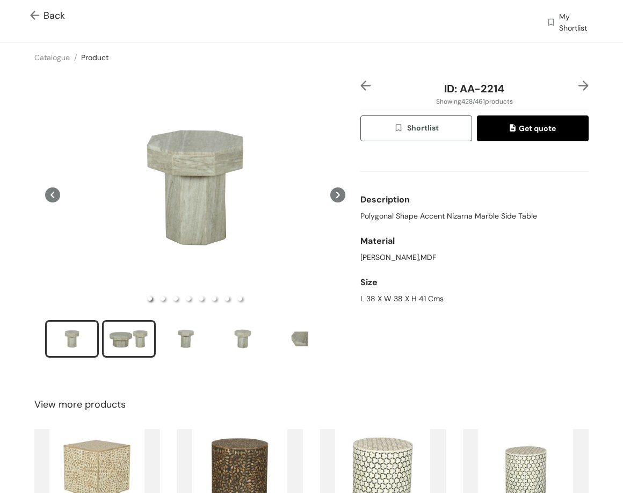
click at [120, 342] on div "slide item 2" at bounding box center [129, 339] width 48 height 32
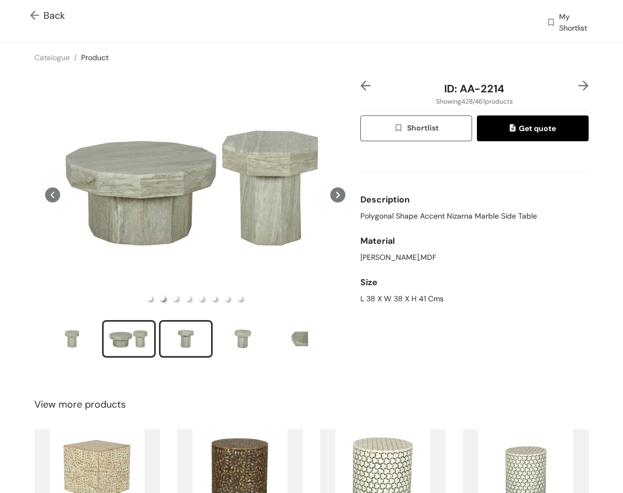
click at [193, 329] on div "slide item 3" at bounding box center [186, 339] width 48 height 32
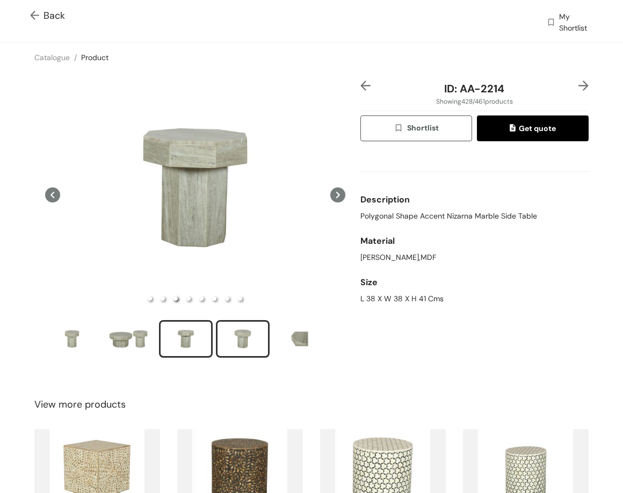
click at [240, 336] on div "slide item 4" at bounding box center [243, 339] width 48 height 32
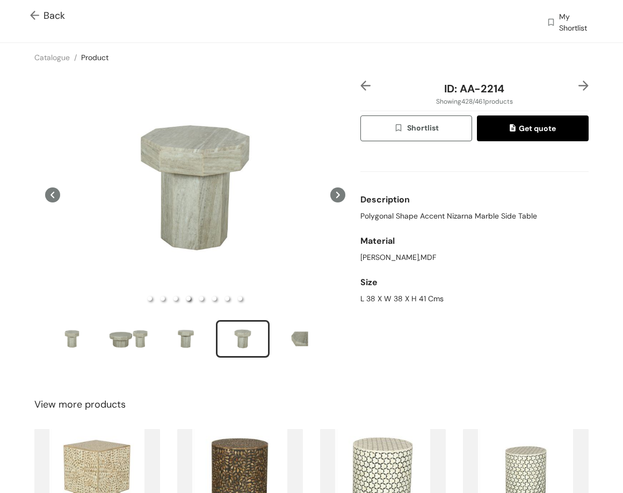
click at [579, 84] on img at bounding box center [584, 86] width 10 height 10
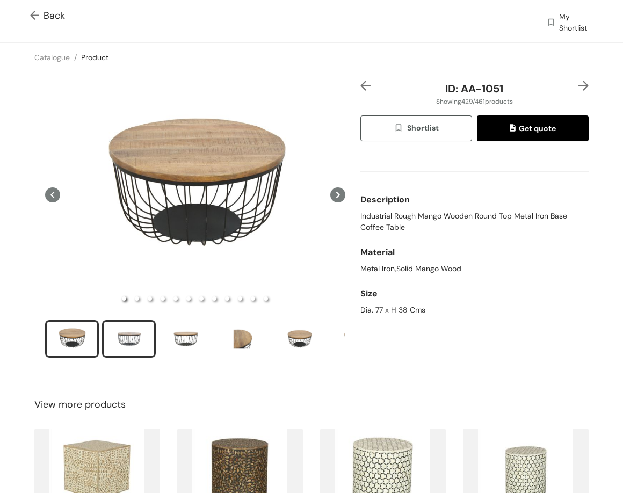
click at [125, 333] on div "slide item 2" at bounding box center [129, 339] width 48 height 32
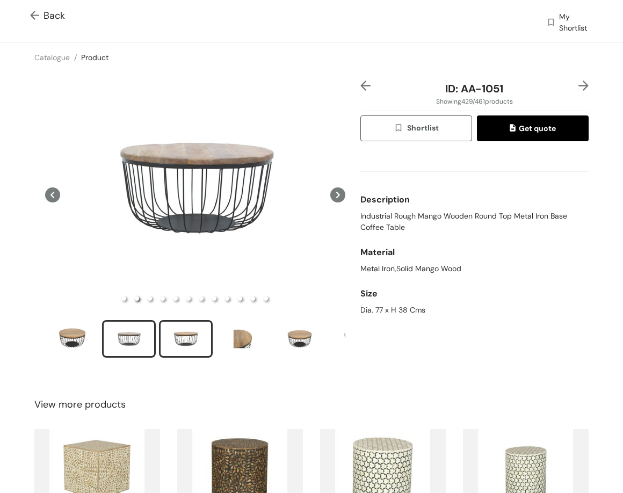
click at [198, 331] on div "slide item 3" at bounding box center [186, 339] width 48 height 32
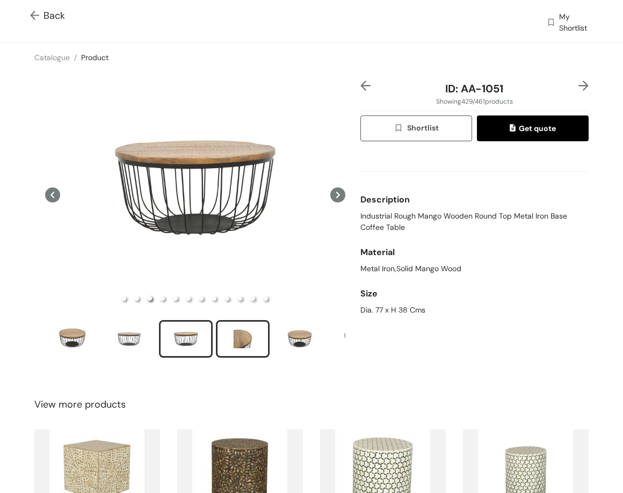
click at [259, 332] on div "slide item 4" at bounding box center [243, 339] width 48 height 32
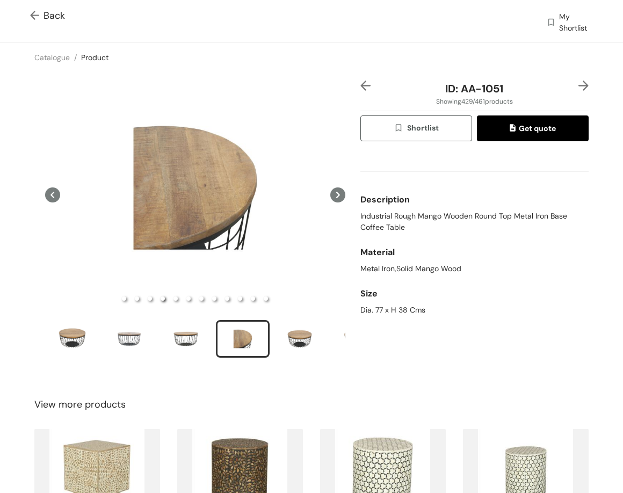
click at [579, 90] on img at bounding box center [584, 86] width 10 height 10
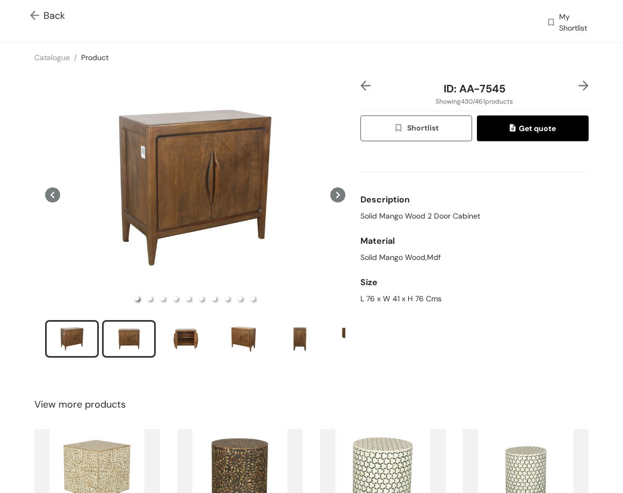
click at [142, 334] on div "slide item 2" at bounding box center [129, 339] width 48 height 32
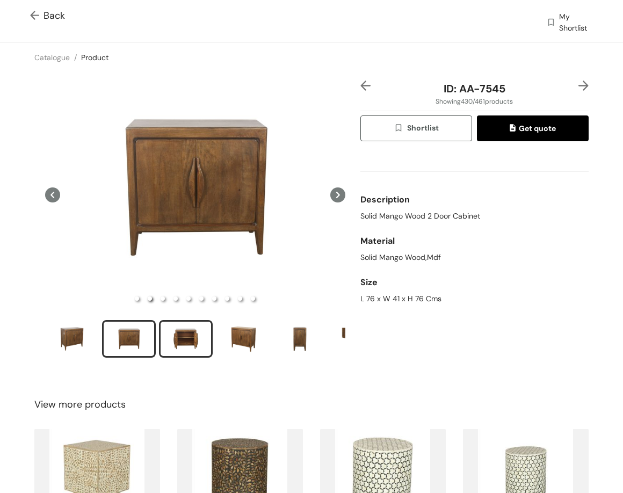
click at [184, 325] on div "slide item 3" at bounding box center [186, 339] width 48 height 32
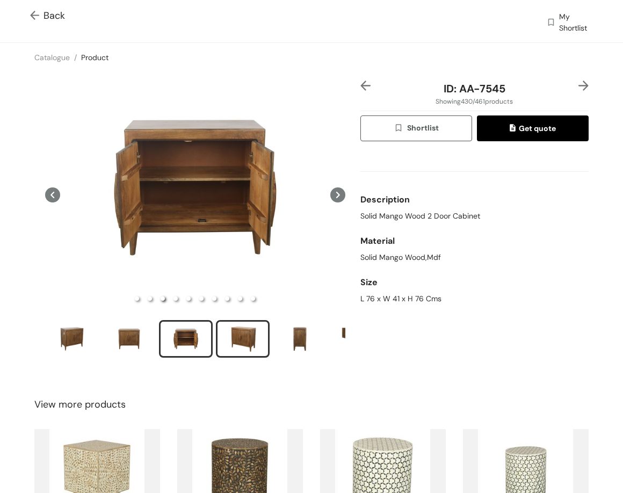
click at [233, 340] on div "slide item 4" at bounding box center [243, 339] width 48 height 32
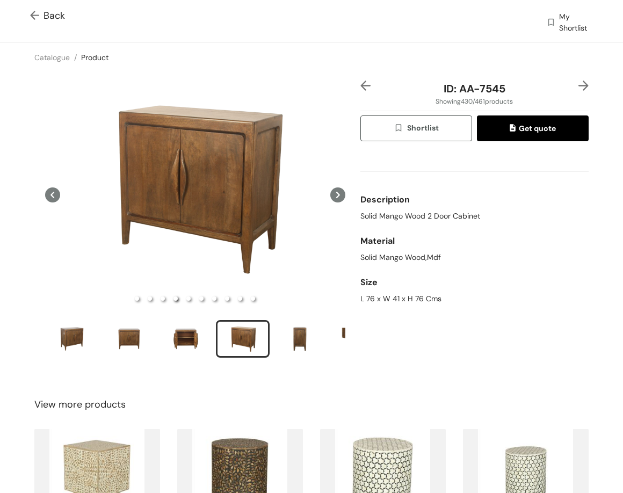
click at [579, 81] on img at bounding box center [584, 86] width 10 height 10
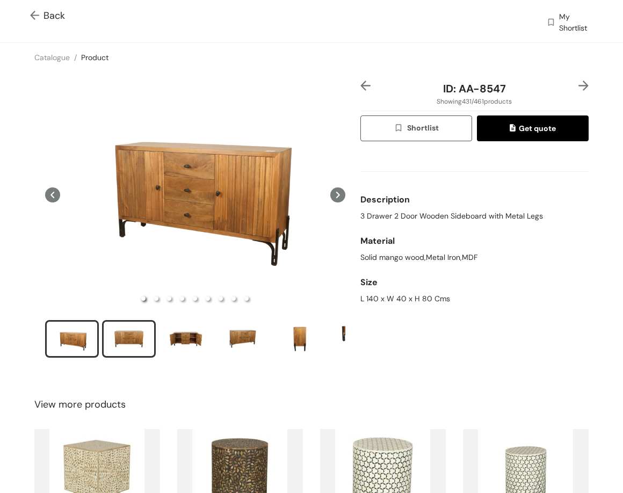
click at [142, 344] on div "slide item 2" at bounding box center [129, 339] width 48 height 32
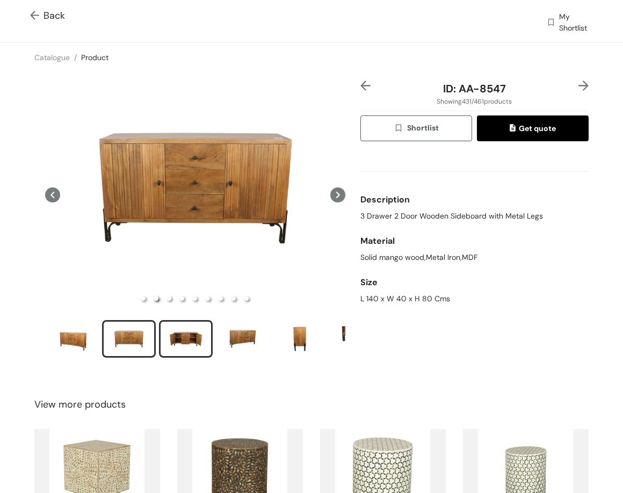
click at [183, 337] on div "slide item 3" at bounding box center [186, 339] width 48 height 32
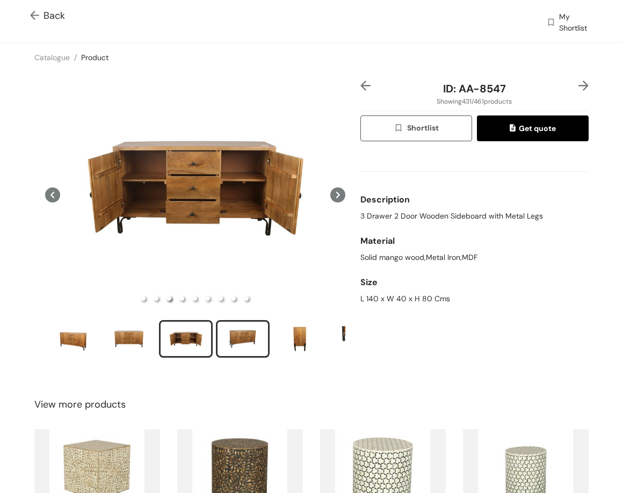
click at [246, 339] on div "slide item 4" at bounding box center [243, 339] width 48 height 32
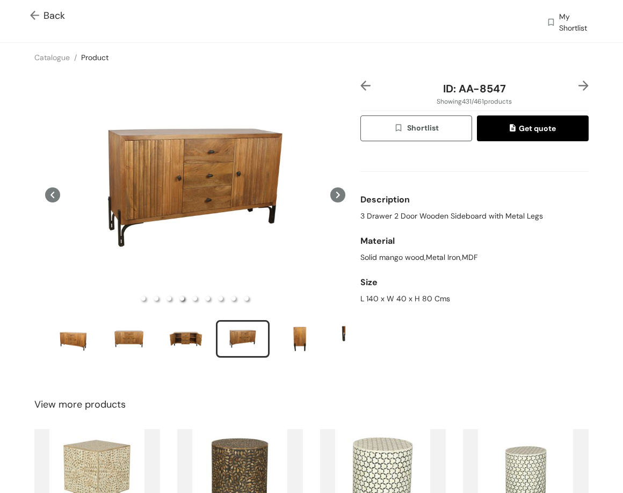
click at [579, 86] on img at bounding box center [584, 86] width 10 height 10
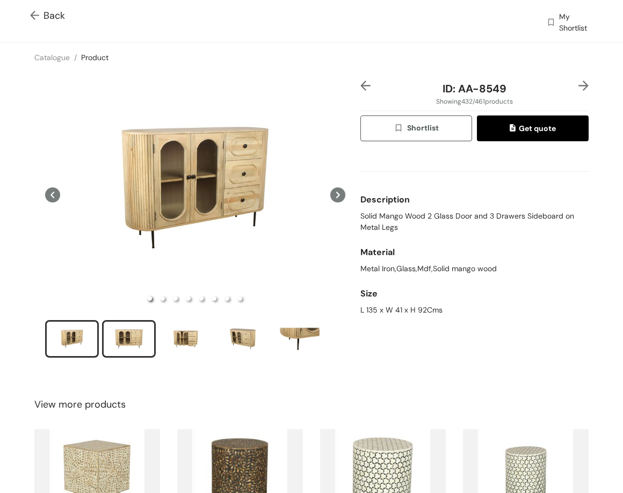
click at [133, 344] on div "slide item 2" at bounding box center [129, 339] width 48 height 32
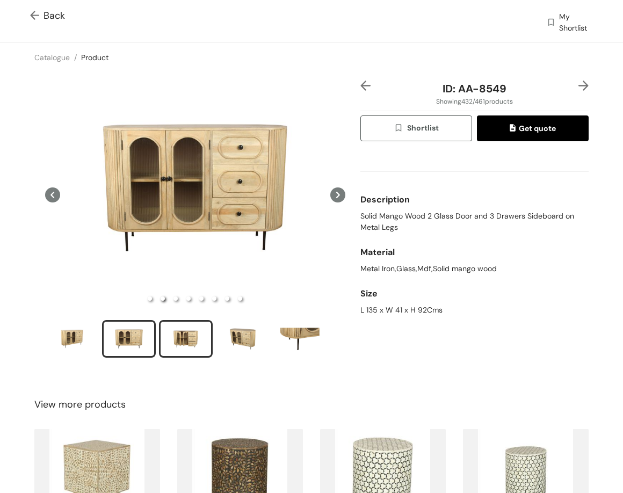
click at [171, 334] on div "slide item 3" at bounding box center [186, 339] width 48 height 32
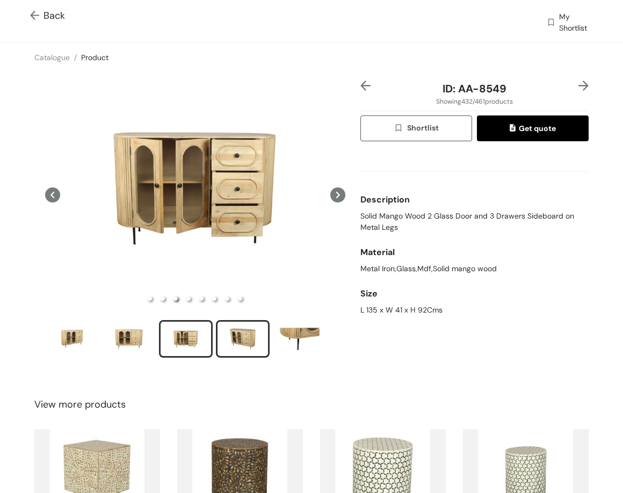
click at [257, 331] on div "slide item 4" at bounding box center [243, 339] width 48 height 32
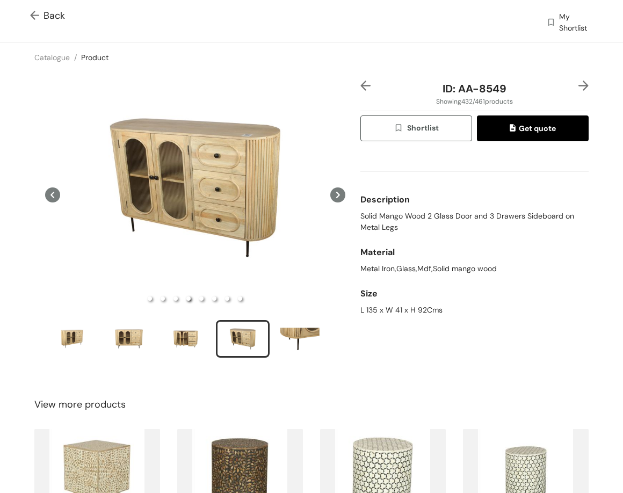
click at [579, 87] on img at bounding box center [584, 86] width 10 height 10
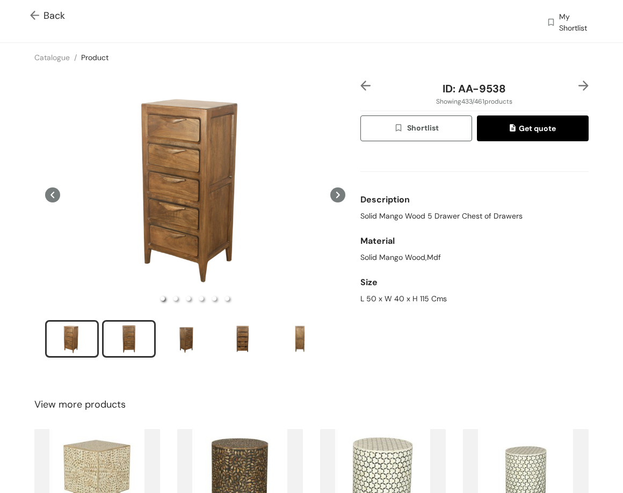
click at [121, 342] on div "slide item 2" at bounding box center [129, 339] width 48 height 32
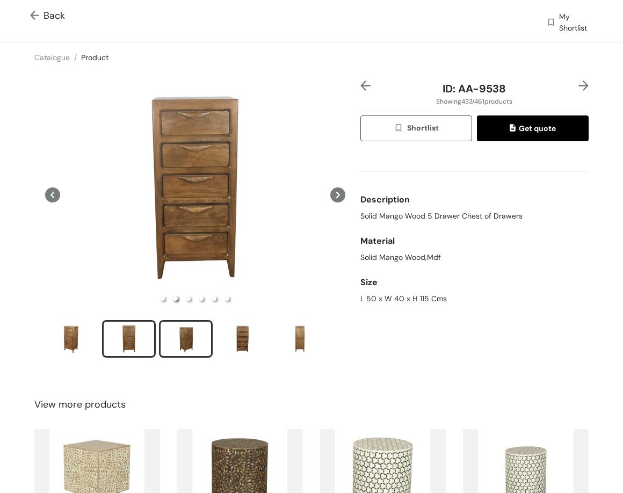
click at [189, 337] on div "slide item 3" at bounding box center [186, 339] width 48 height 32
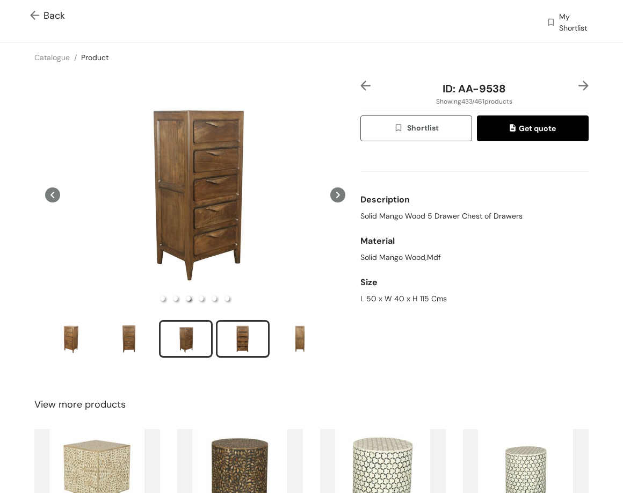
click at [253, 347] on div "slide item 4" at bounding box center [243, 339] width 48 height 32
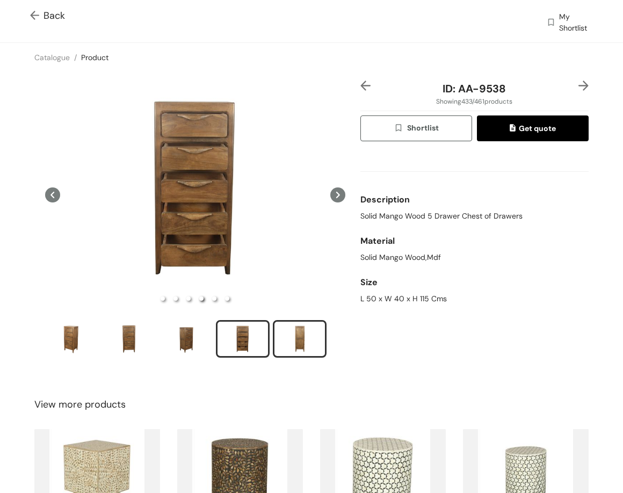
click at [294, 336] on div "slide item 5" at bounding box center [300, 339] width 48 height 32
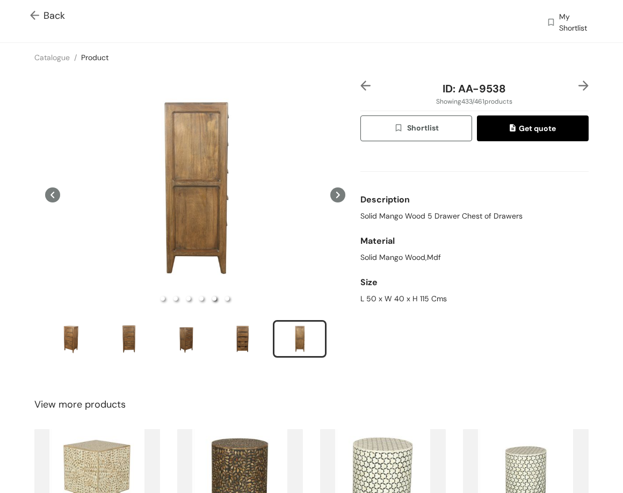
click at [579, 87] on img at bounding box center [584, 86] width 10 height 10
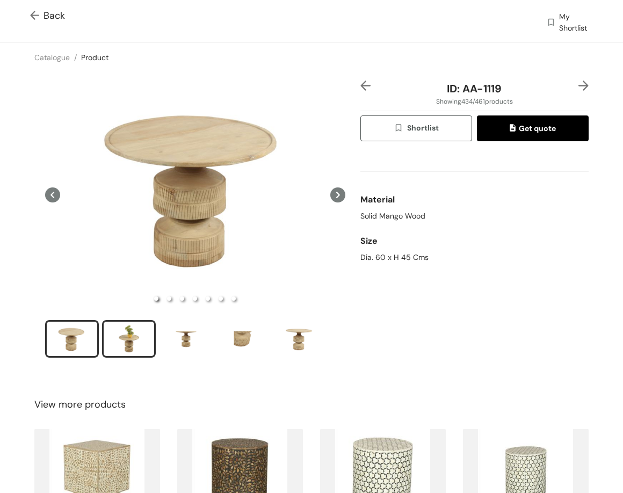
click at [107, 335] on div "slide item 2" at bounding box center [129, 339] width 48 height 32
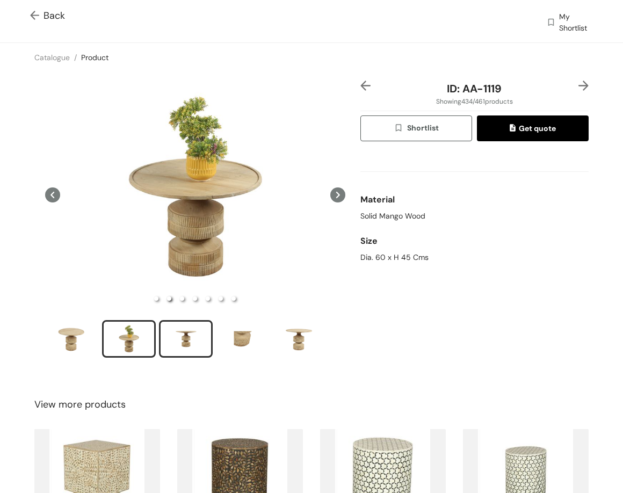
click at [175, 334] on div "slide item 3" at bounding box center [186, 339] width 48 height 32
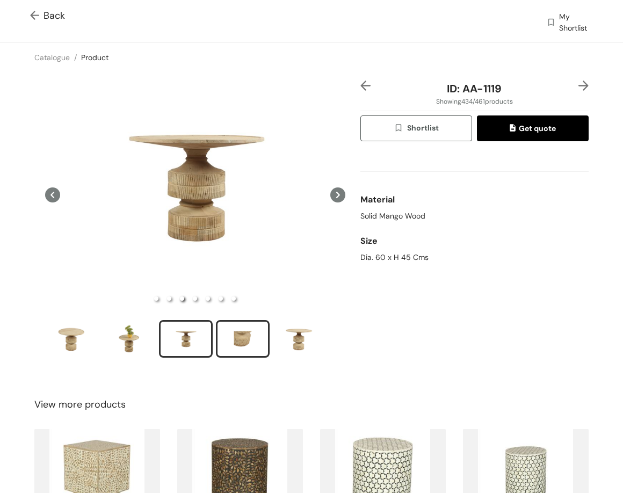
click at [222, 338] on div "slide item 4" at bounding box center [243, 339] width 48 height 32
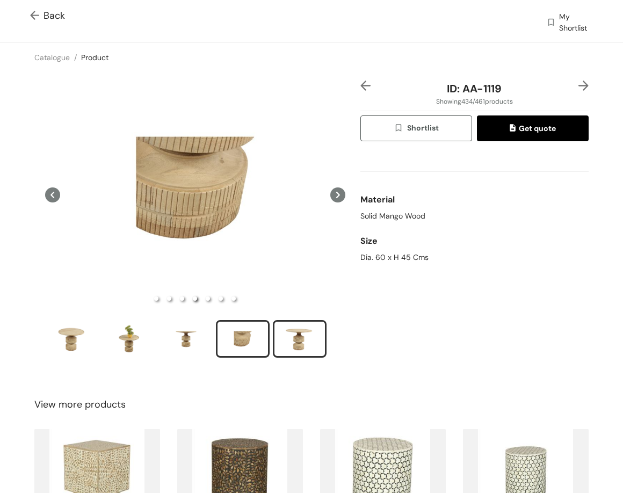
click at [297, 348] on div "slide item 5" at bounding box center [300, 339] width 48 height 32
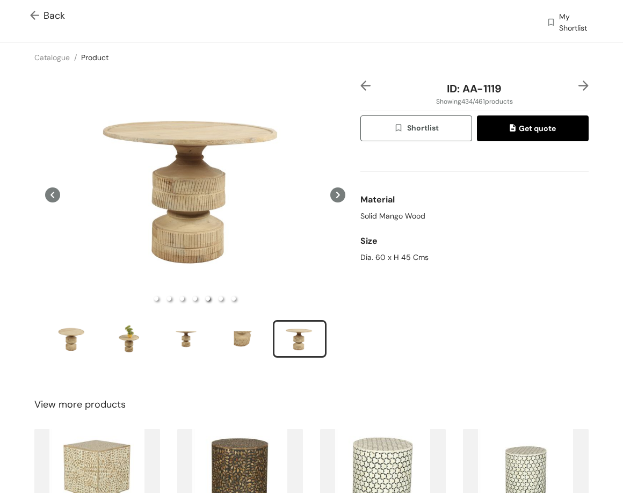
click at [579, 85] on img at bounding box center [584, 86] width 10 height 10
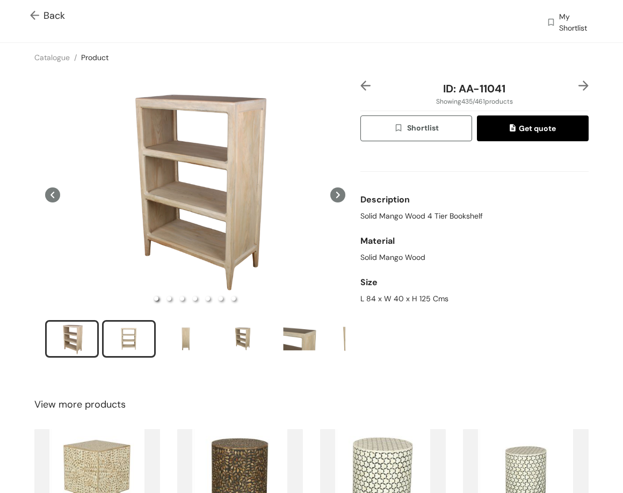
click at [129, 340] on div "slide item 2" at bounding box center [129, 339] width 48 height 32
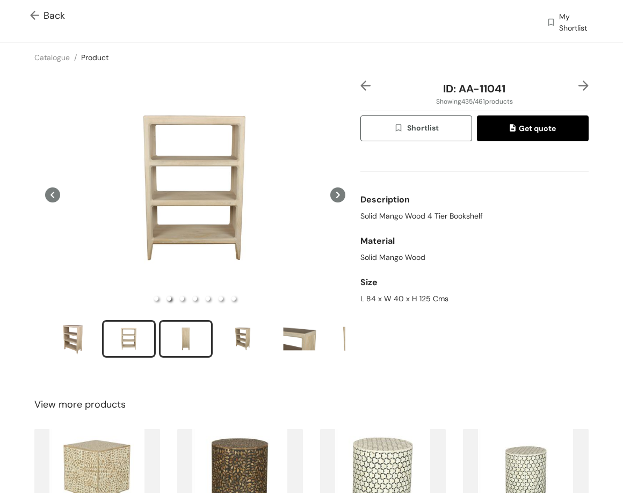
drag, startPoint x: 170, startPoint y: 333, endPoint x: 181, endPoint y: 335, distance: 11.1
click at [170, 333] on div "slide item 3" at bounding box center [186, 339] width 48 height 32
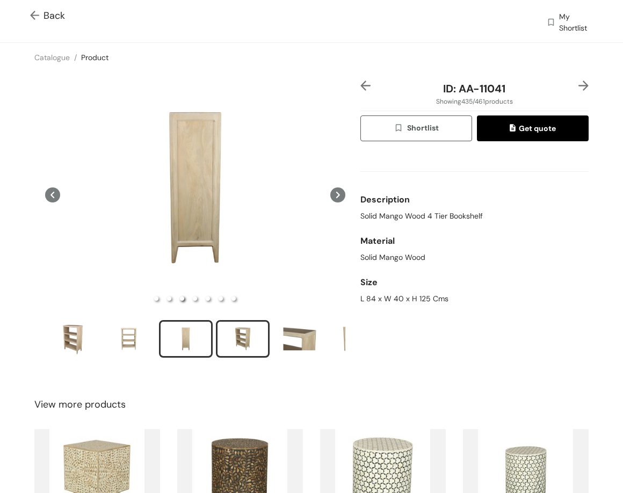
click at [243, 335] on div "slide item 4" at bounding box center [243, 339] width 48 height 32
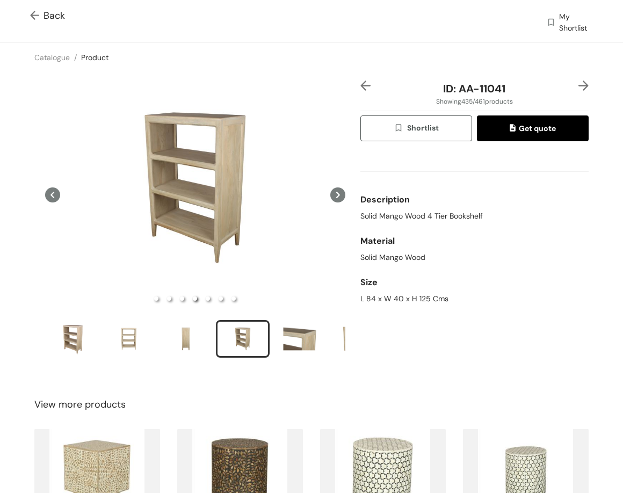
click at [362, 82] on img at bounding box center [366, 86] width 10 height 10
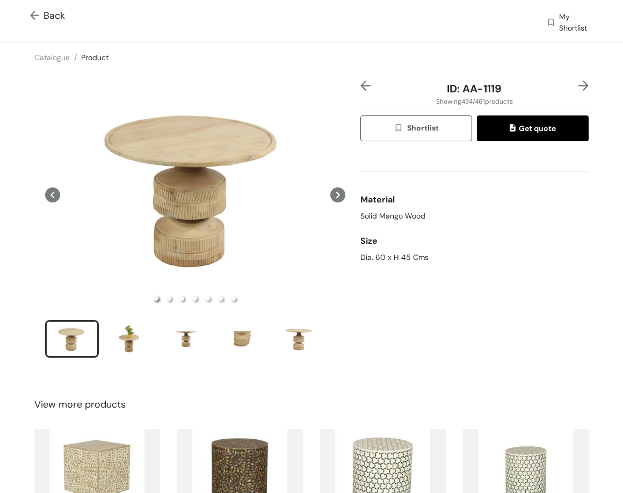
click at [362, 82] on img at bounding box center [366, 86] width 10 height 10
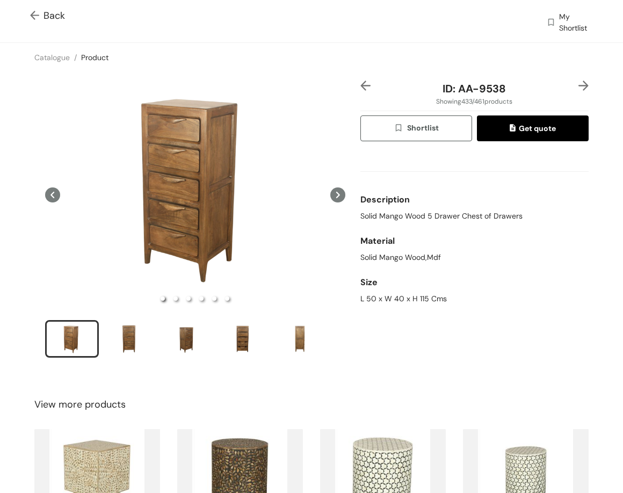
click at [362, 82] on img at bounding box center [366, 86] width 10 height 10
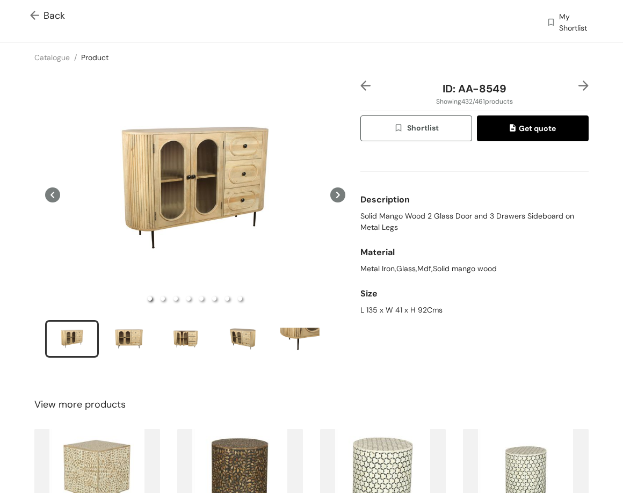
click at [362, 82] on img at bounding box center [366, 86] width 10 height 10
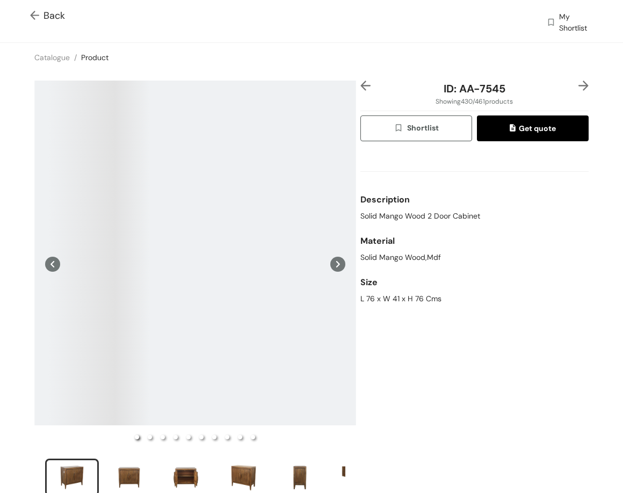
click at [362, 82] on img at bounding box center [366, 86] width 10 height 10
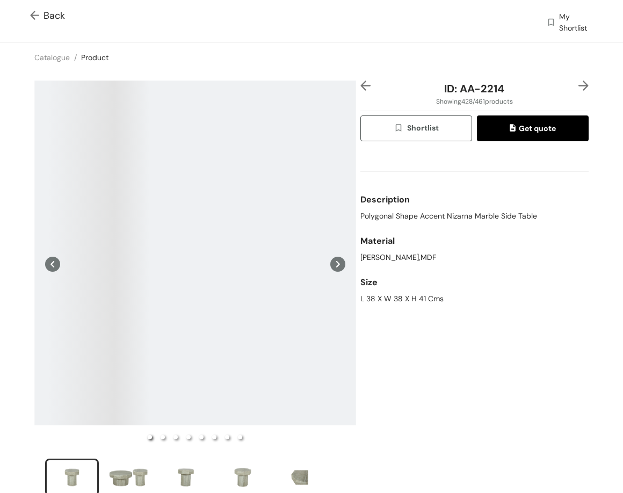
click at [362, 82] on img at bounding box center [366, 86] width 10 height 10
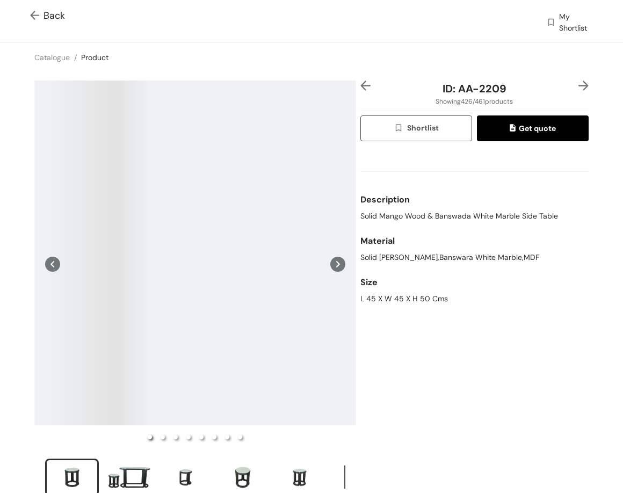
click at [362, 82] on img at bounding box center [366, 86] width 10 height 10
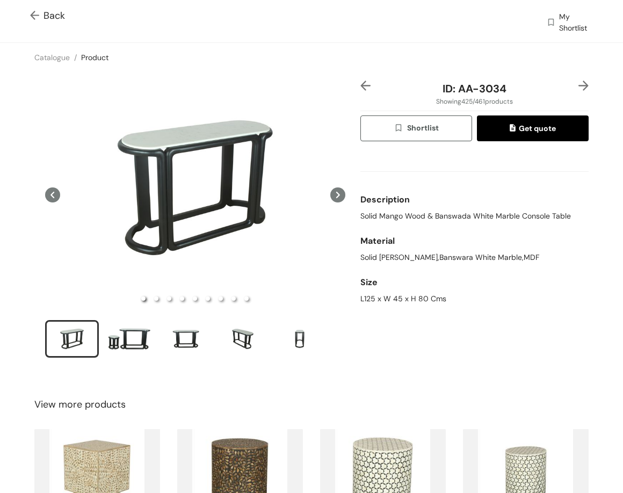
click at [362, 82] on img at bounding box center [366, 86] width 10 height 10
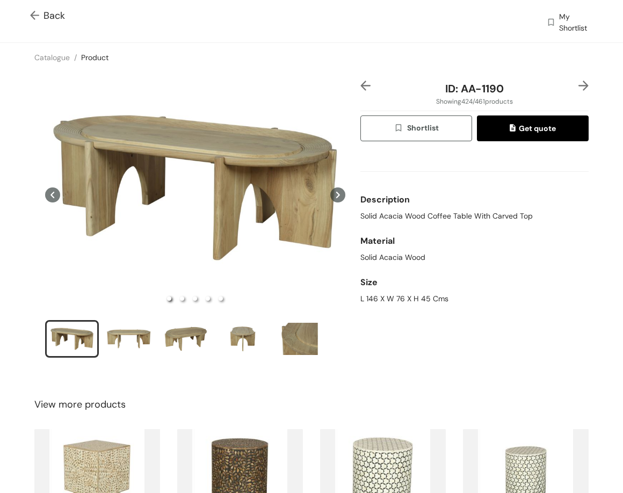
click at [362, 82] on img at bounding box center [366, 86] width 10 height 10
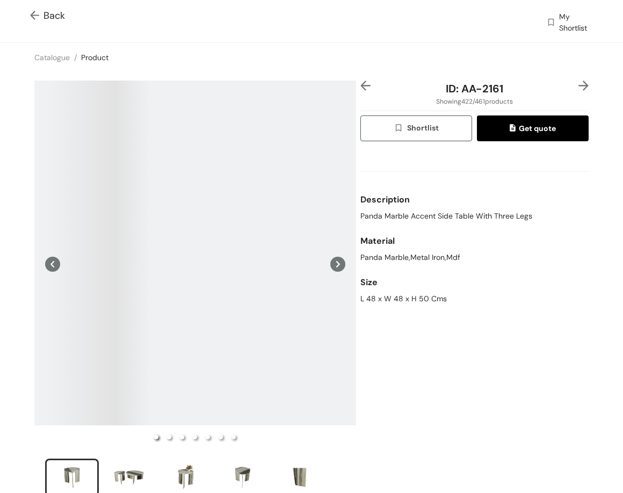
click at [362, 82] on img at bounding box center [366, 86] width 10 height 10
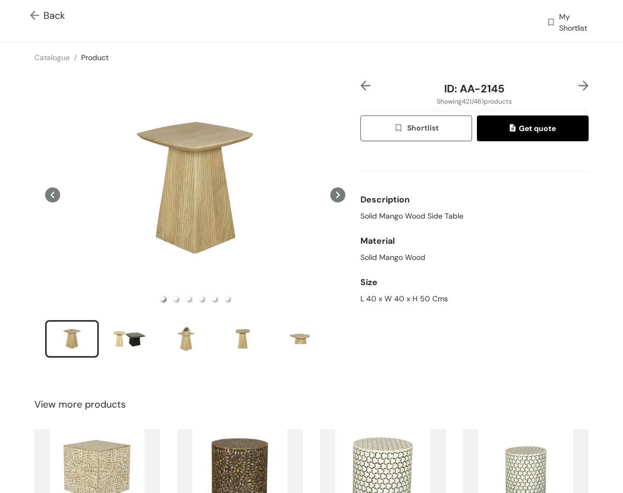
click at [362, 82] on img at bounding box center [366, 86] width 10 height 10
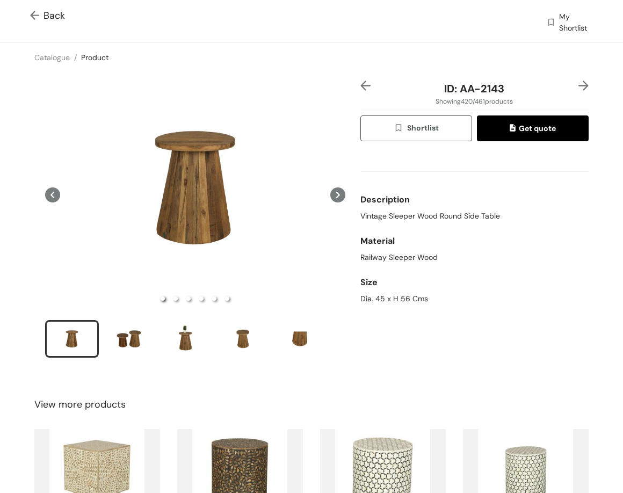
click at [362, 82] on img at bounding box center [366, 86] width 10 height 10
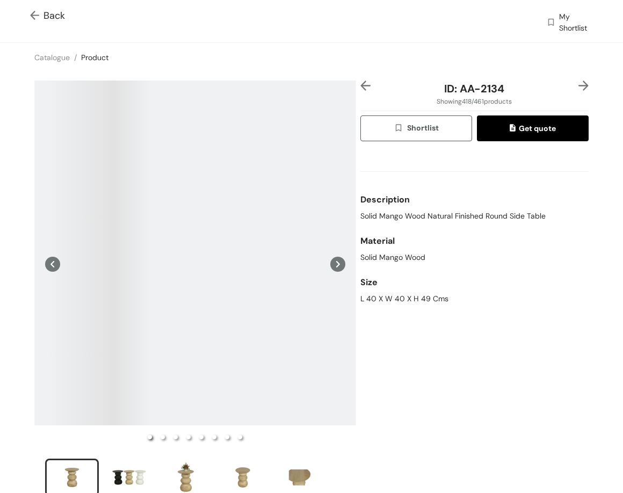
click at [362, 82] on img at bounding box center [366, 86] width 10 height 10
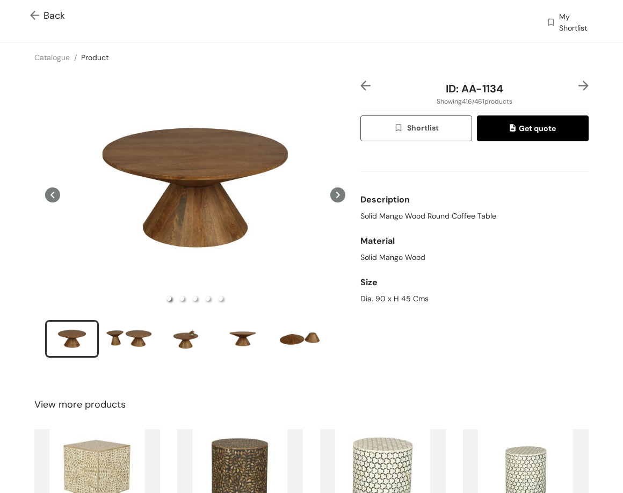
click at [362, 82] on img at bounding box center [366, 86] width 10 height 10
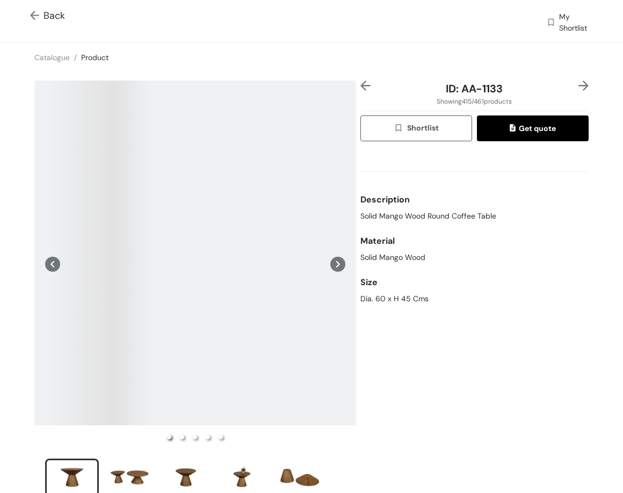
click at [362, 82] on img at bounding box center [366, 86] width 10 height 10
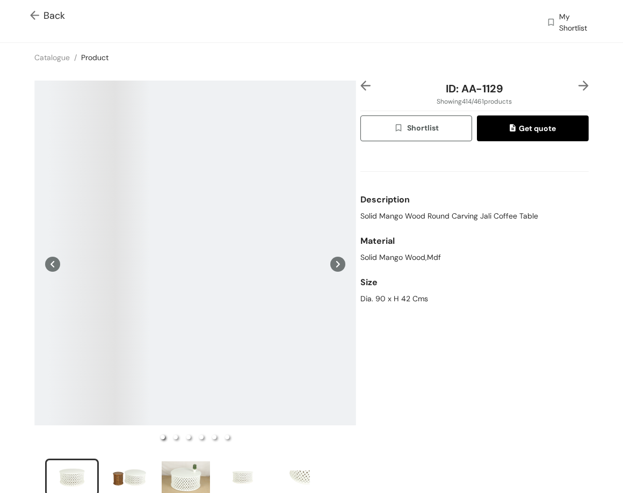
click at [362, 82] on img at bounding box center [366, 86] width 10 height 10
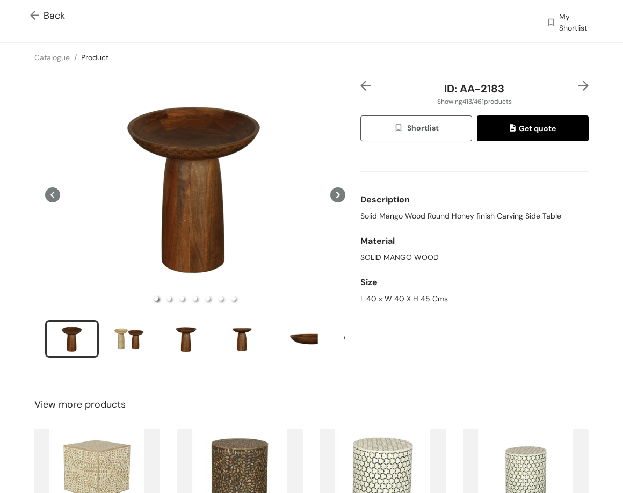
click at [362, 82] on img at bounding box center [366, 86] width 10 height 10
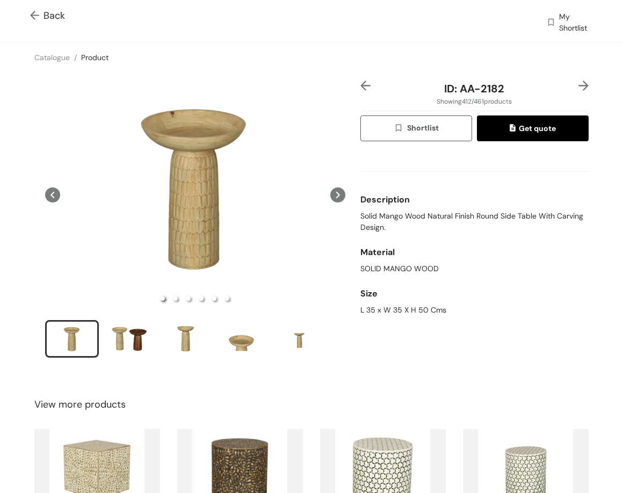
click at [362, 83] on img at bounding box center [366, 86] width 10 height 10
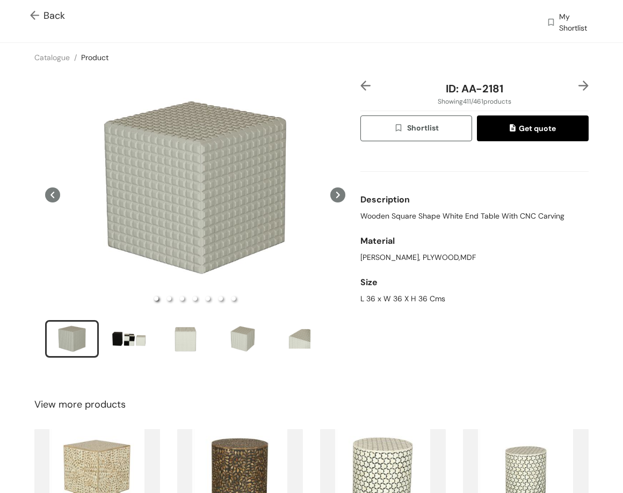
click at [362, 83] on img at bounding box center [366, 86] width 10 height 10
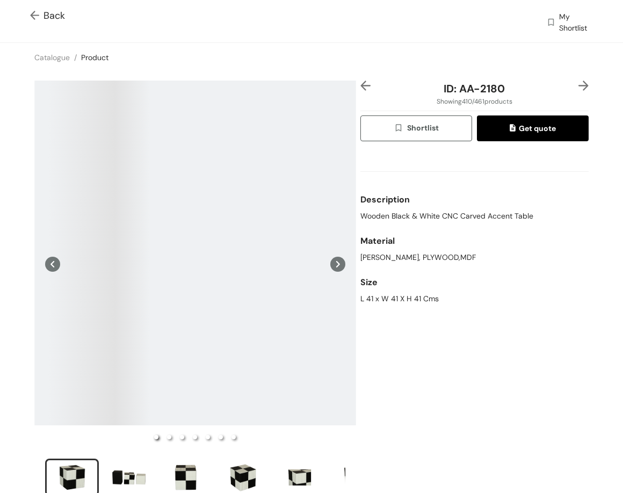
click at [362, 83] on img at bounding box center [366, 86] width 10 height 10
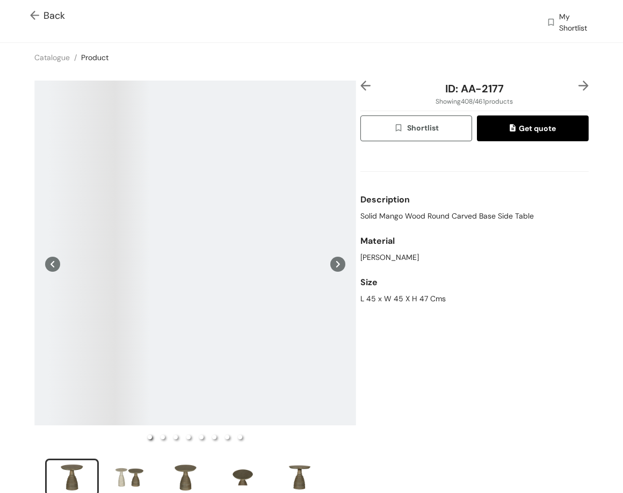
click at [362, 83] on img at bounding box center [366, 86] width 10 height 10
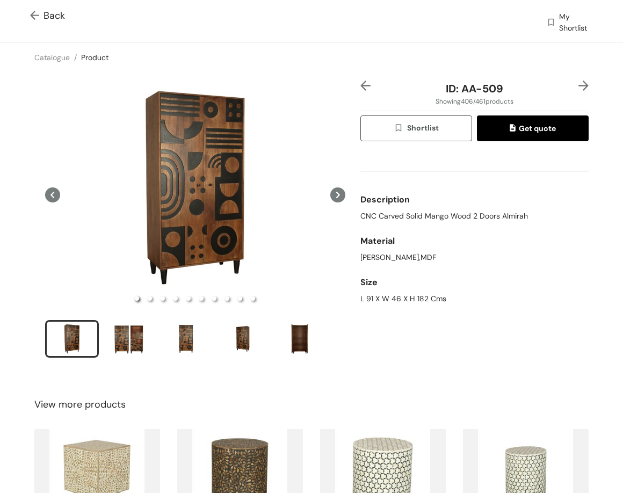
click at [363, 87] on img at bounding box center [366, 86] width 10 height 10
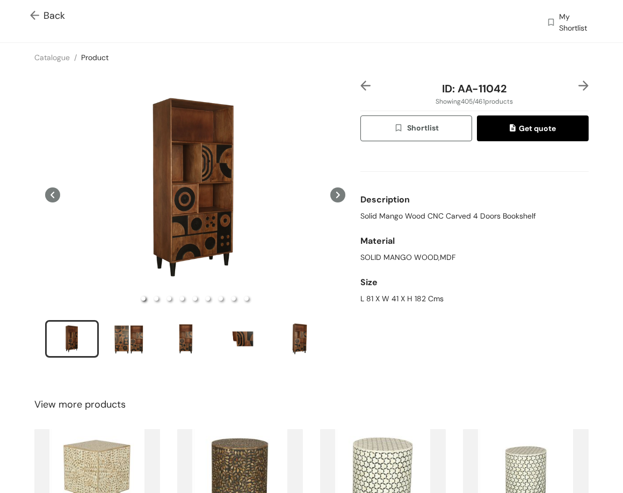
click at [579, 88] on img at bounding box center [584, 86] width 10 height 10
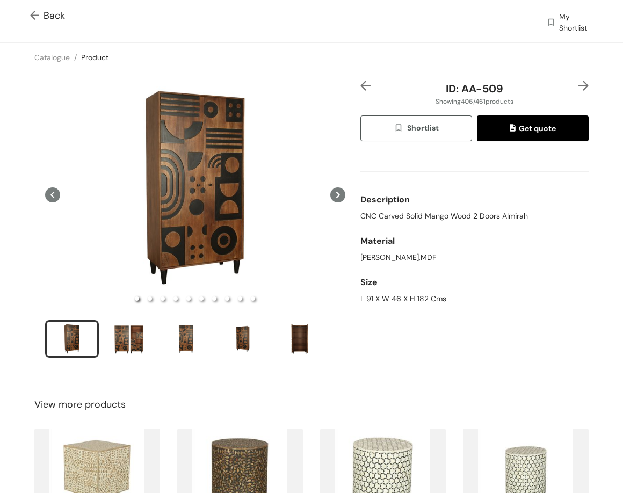
click at [395, 218] on span "CNC Carved Solid Mango Wood 2 Doors Almirah" at bounding box center [445, 216] width 168 height 11
click at [394, 218] on span "CNC Carved Solid Mango Wood 2 Doors Almirah" at bounding box center [445, 216] width 168 height 11
copy span "CNC Carved Solid Mango Wood 2 Doors Almirah"
click at [415, 299] on div "L 91 X W 46 X H 182 Cms" at bounding box center [475, 298] width 228 height 11
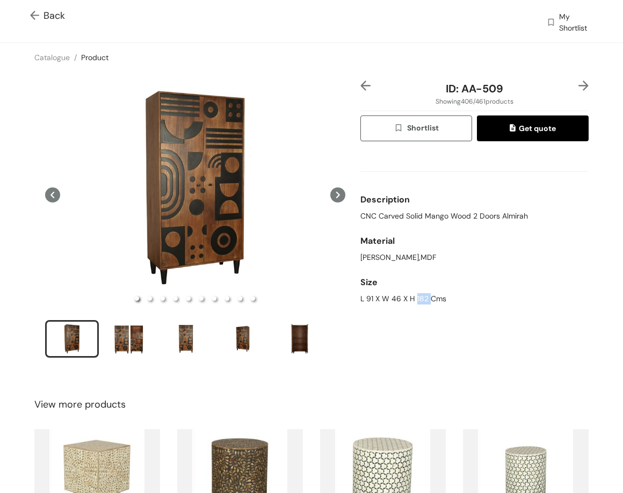
click at [415, 299] on div "L 91 X W 46 X H 182 Cms" at bounding box center [475, 298] width 228 height 11
copy div "L 91 X W 46 X H 182 Cms"
drag, startPoint x: 458, startPoint y: 93, endPoint x: 512, endPoint y: 81, distance: 55.5
click at [510, 83] on div "ID: AA-509" at bounding box center [474, 89] width 190 height 16
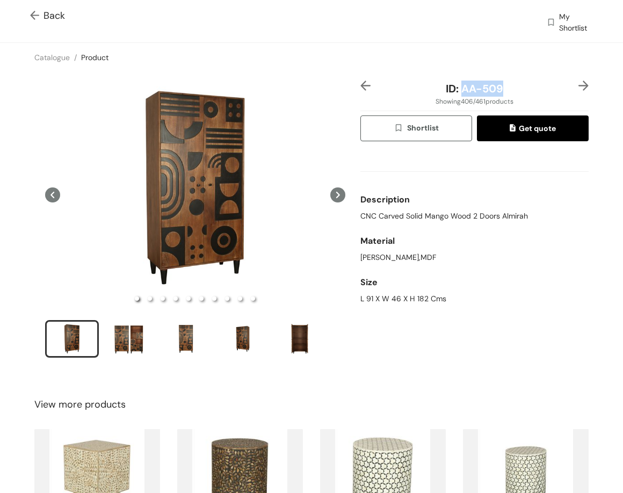
copy span "AA-509"
click at [579, 82] on img at bounding box center [584, 86] width 10 height 10
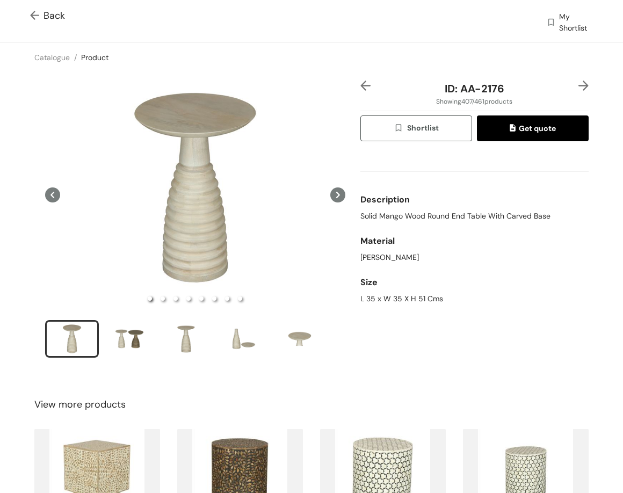
click at [458, 214] on span "Solid Mango Wood Round End Table With Carved Base" at bounding box center [456, 216] width 190 height 11
drag, startPoint x: 458, startPoint y: 214, endPoint x: 470, endPoint y: 213, distance: 11.3
click at [469, 213] on span "Solid Mango Wood Round End Table With Carved Base" at bounding box center [456, 216] width 190 height 11
click at [470, 213] on span "Solid Mango Wood Round End Table With Carved Base" at bounding box center [456, 216] width 190 height 11
click at [403, 236] on div "Material" at bounding box center [475, 241] width 228 height 21
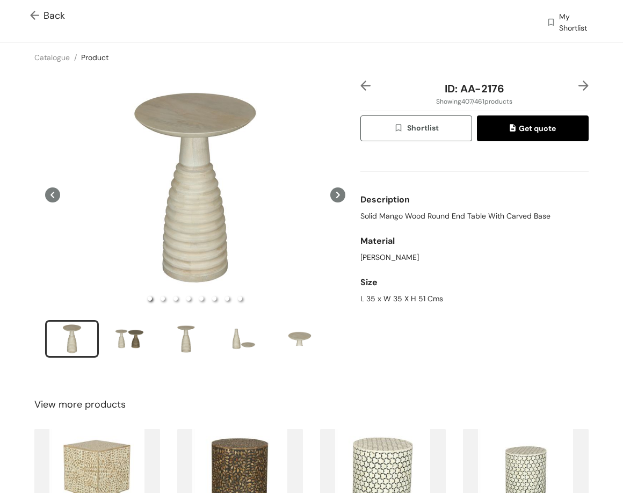
click at [399, 214] on span "Solid Mango Wood Round End Table With Carved Base" at bounding box center [456, 216] width 190 height 11
copy span "Solid Mango Wood Round End Table With Carved Base"
click at [384, 298] on div "L 35 x W 35 X H 51 Cms" at bounding box center [475, 298] width 228 height 11
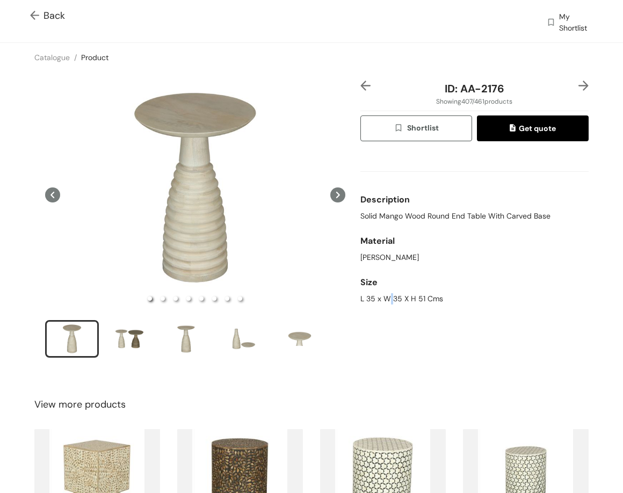
click at [384, 298] on div "L 35 x W 35 X H 51 Cms" at bounding box center [475, 298] width 228 height 11
copy div "L 35 x W 35 X H 51 Cms"
drag, startPoint x: 457, startPoint y: 90, endPoint x: 528, endPoint y: 85, distance: 71.6
click at [528, 85] on div "ID: AA-2176" at bounding box center [474, 89] width 190 height 16
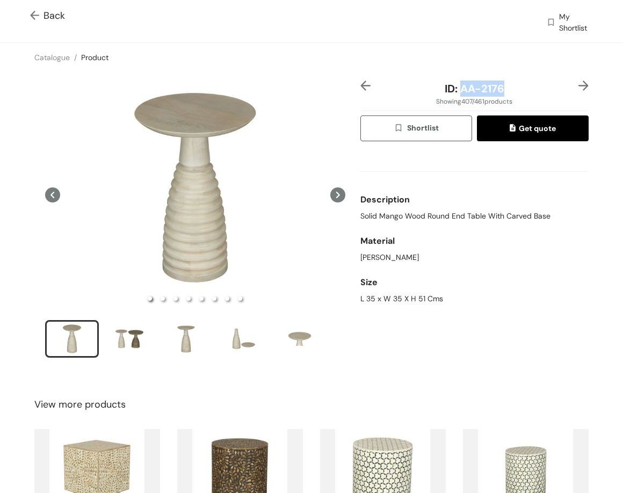
copy span "AA-2176"
click at [579, 81] on img at bounding box center [584, 86] width 10 height 10
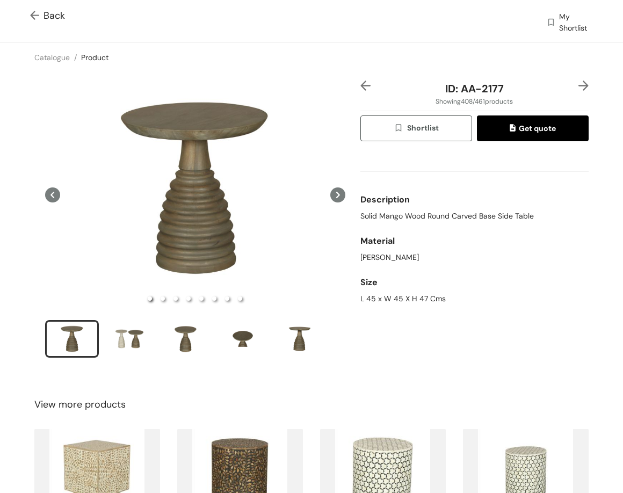
drag, startPoint x: 389, startPoint y: 211, endPoint x: 376, endPoint y: 211, distance: 12.4
click at [389, 211] on span "Solid Mango Wood Round Carved Base Side Table" at bounding box center [448, 216] width 174 height 11
click at [376, 211] on span "Solid Mango Wood Round Carved Base Side Table" at bounding box center [448, 216] width 174 height 11
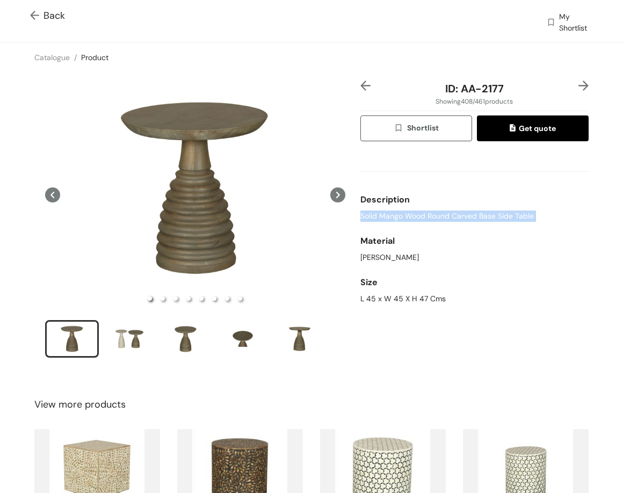
copy span "Solid Mango Wood Round Carved Base Side Table"
click at [426, 296] on div "L 45 x W 45 X H 47 Cms" at bounding box center [475, 298] width 228 height 11
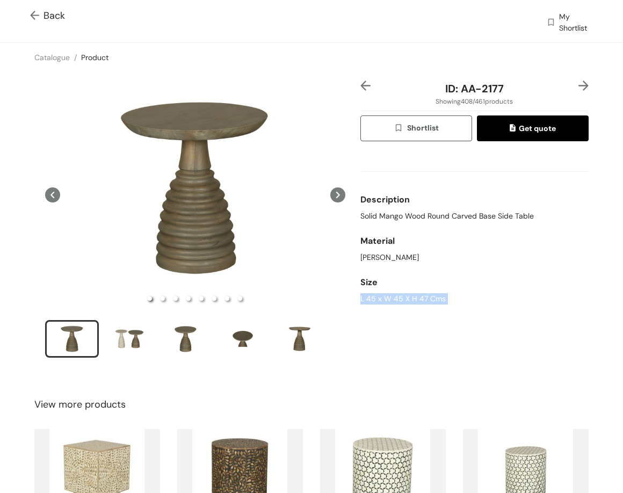
click at [426, 296] on div "L 45 x W 45 X H 47 Cms" at bounding box center [475, 298] width 228 height 11
copy div "L 45 x W 45 X H 47 Cms"
drag, startPoint x: 458, startPoint y: 90, endPoint x: 539, endPoint y: 84, distance: 81.3
click at [539, 84] on div "ID: AA-2177" at bounding box center [474, 89] width 190 height 16
click at [579, 88] on img at bounding box center [584, 86] width 10 height 10
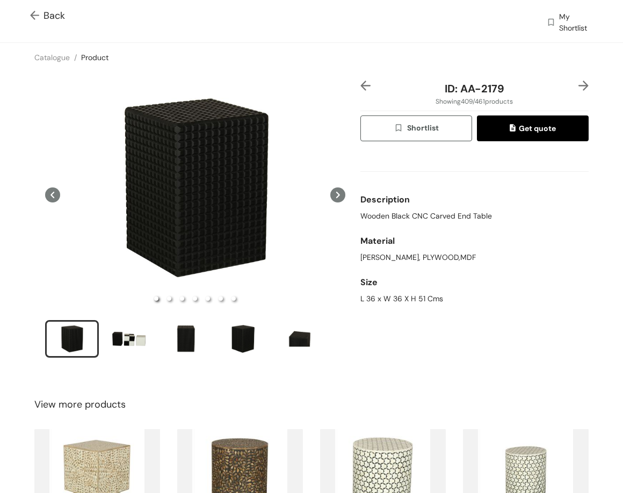
click at [447, 215] on span "Wooden Black CNC Carved End Table" at bounding box center [427, 216] width 132 height 11
click at [377, 298] on div "L 36 x W 36 X H 51 Cms" at bounding box center [475, 298] width 228 height 11
click at [375, 298] on div "L 36 x W 36 X H 51 Cms" at bounding box center [475, 298] width 228 height 11
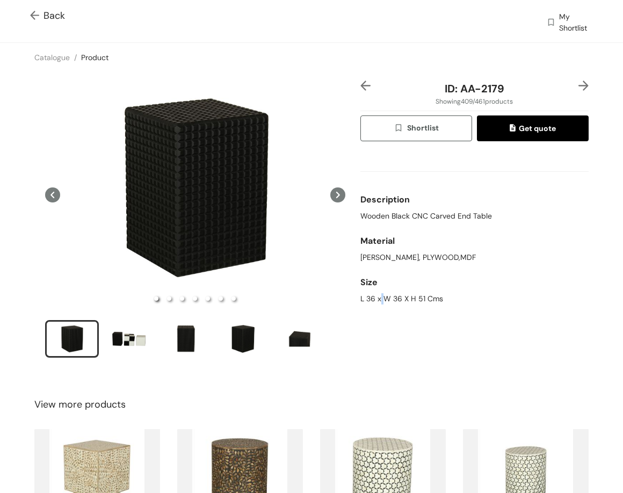
click at [375, 298] on div "L 36 x W 36 X H 51 Cms" at bounding box center [475, 298] width 228 height 11
drag, startPoint x: 470, startPoint y: 90, endPoint x: 519, endPoint y: 95, distance: 49.6
click at [520, 95] on div "ID: AA-2179" at bounding box center [474, 89] width 190 height 16
click at [577, 78] on div "ID: AA-2179 Showing 409 / 461 products Shortlist Get quote Description Wooden B…" at bounding box center [312, 226] width 628 height 308
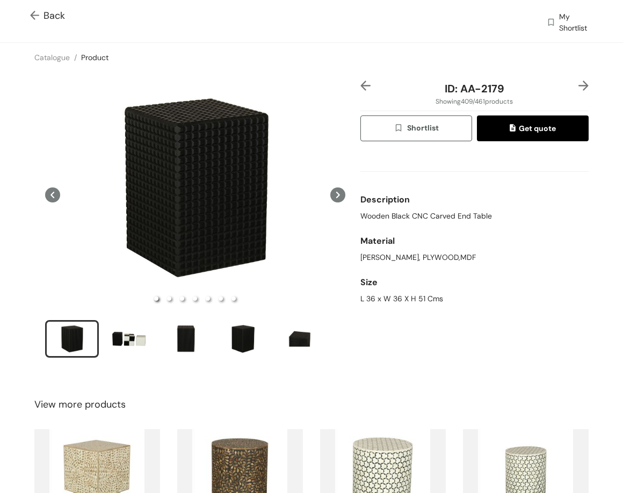
click at [580, 81] on img at bounding box center [584, 86] width 10 height 10
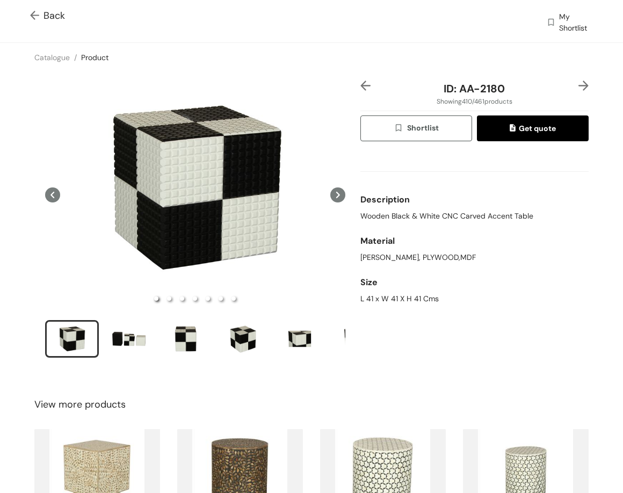
click at [483, 206] on div "Description" at bounding box center [475, 199] width 228 height 21
drag, startPoint x: 483, startPoint y: 206, endPoint x: 483, endPoint y: 218, distance: 11.8
click at [483, 208] on div "Description" at bounding box center [475, 199] width 228 height 21
click at [483, 218] on span "Wooden Black & White CNC Carved Accent Table" at bounding box center [447, 216] width 173 height 11
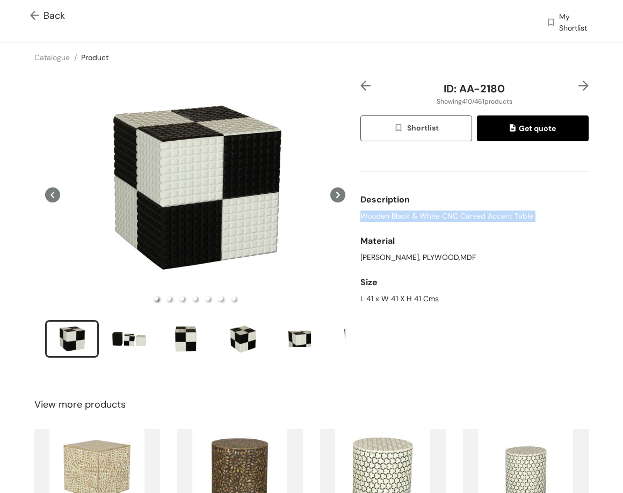
click at [483, 218] on span "Wooden Black & White CNC Carved Accent Table" at bounding box center [447, 216] width 173 height 11
click at [380, 300] on div "L 41 x W 41 X H 41 Cms" at bounding box center [475, 298] width 228 height 11
drag, startPoint x: 535, startPoint y: 95, endPoint x: 543, endPoint y: 96, distance: 8.7
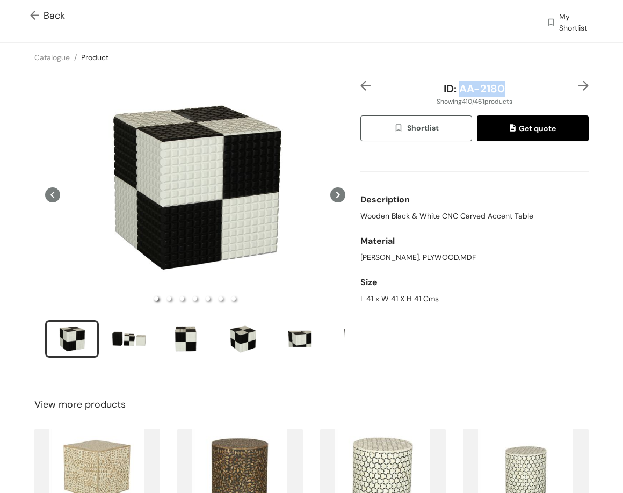
click at [543, 96] on div "ID: AA-2180" at bounding box center [474, 89] width 190 height 16
click at [377, 299] on div "L 41 x W 41 X H 41 Cms" at bounding box center [475, 298] width 228 height 11
click at [570, 85] on div at bounding box center [579, 89] width 19 height 16
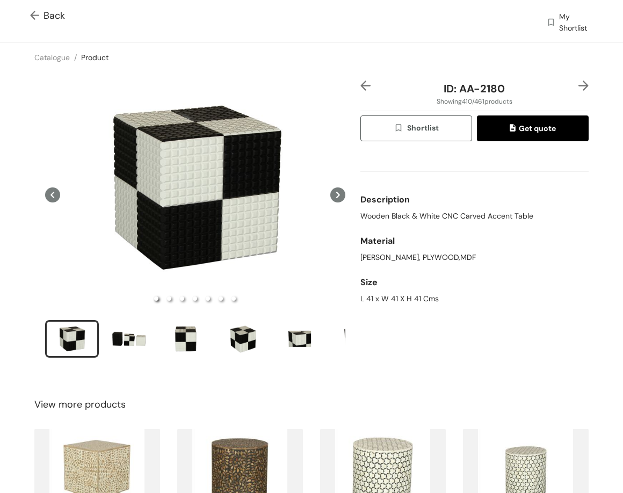
click at [579, 87] on img at bounding box center [584, 86] width 10 height 10
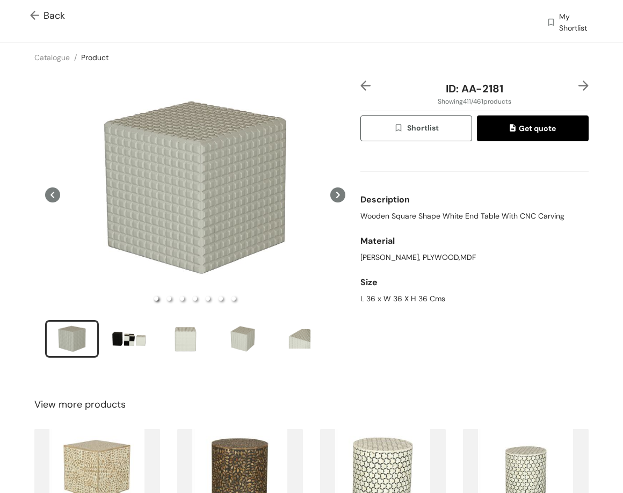
click at [423, 213] on span "Wooden Square Shape White End Table With CNC Carving" at bounding box center [463, 216] width 204 height 11
click at [392, 298] on div "L 36 x W 36 X H 36 Cms" at bounding box center [475, 298] width 228 height 11
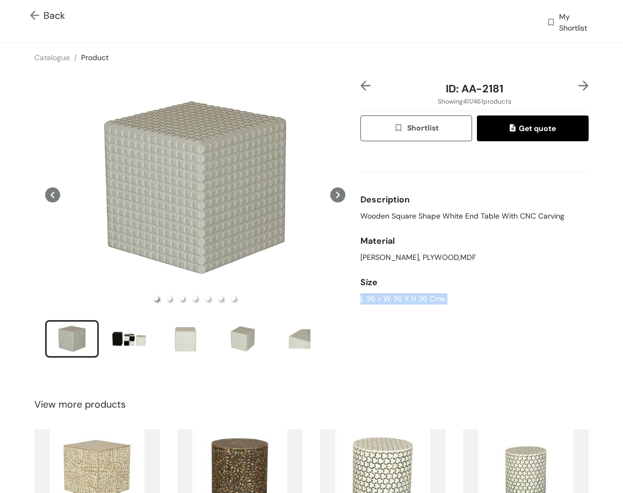
click at [392, 298] on div "L 36 x W 36 X H 36 Cms" at bounding box center [475, 298] width 228 height 11
drag, startPoint x: 455, startPoint y: 84, endPoint x: 503, endPoint y: 72, distance: 49.9
click at [508, 89] on div "ID: AA-2181" at bounding box center [474, 89] width 190 height 16
click at [579, 85] on img at bounding box center [584, 86] width 10 height 10
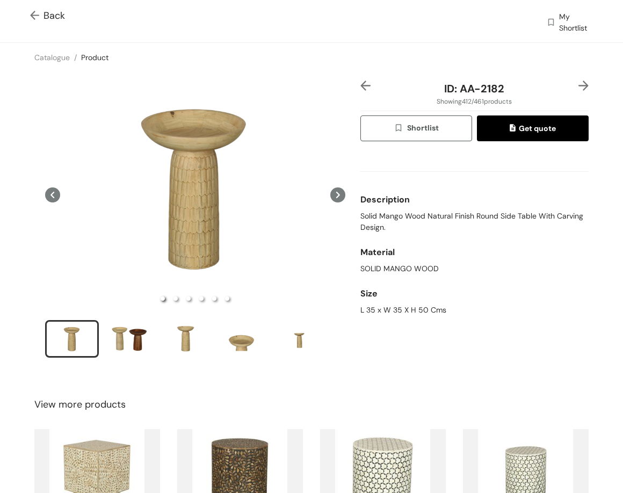
click at [416, 224] on span "Solid Mango Wood Natural Finish Round Side Table With Carving Design." at bounding box center [475, 222] width 228 height 23
click at [436, 215] on span "Solid Mango Wood Natural Finish Round Side Table With Carving Design." at bounding box center [475, 222] width 228 height 23
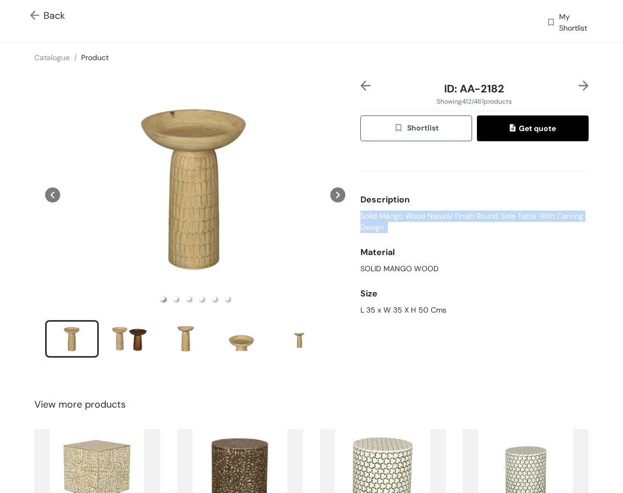
click at [436, 215] on span "Solid Mango Wood Natural Finish Round Side Table With Carving Design." at bounding box center [475, 222] width 228 height 23
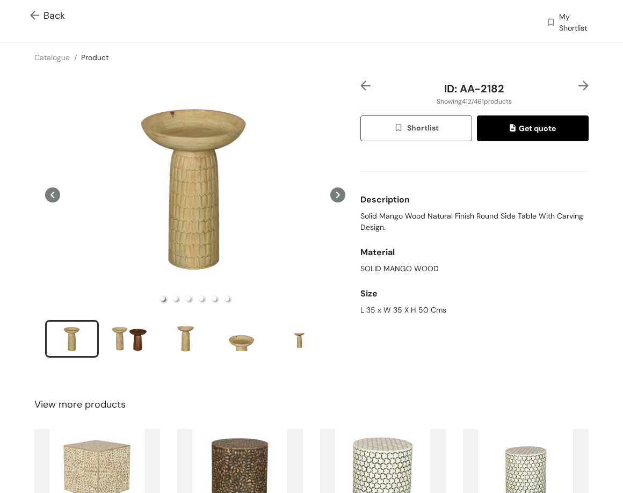
click at [379, 315] on div "L 35 x W 35 X H 50 Cms" at bounding box center [475, 310] width 228 height 11
click at [379, 312] on div "L 35 x W 35 X H 50 Cms" at bounding box center [475, 310] width 228 height 11
drag, startPoint x: 475, startPoint y: 96, endPoint x: 518, endPoint y: 100, distance: 43.3
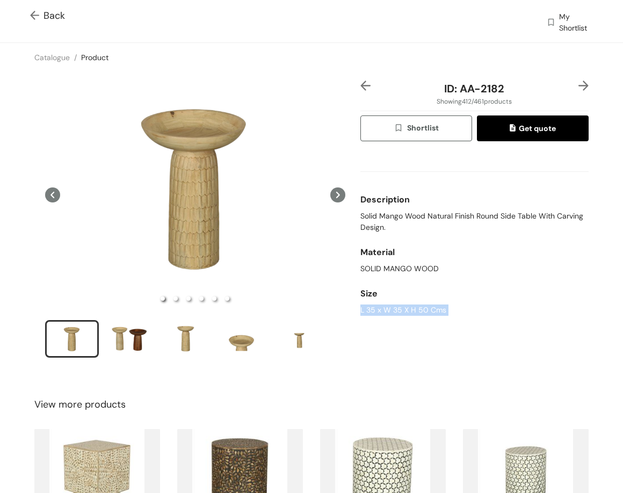
click at [518, 100] on div "ID: AA-2182 Showing 412 / 461 products Shortlist Get quote Description Solid Ma…" at bounding box center [474, 226] width 233 height 291
click at [491, 58] on div "Catalogue / Product /" at bounding box center [311, 57] width 623 height 29
click at [514, 92] on div "ID: AA-2182" at bounding box center [474, 89] width 190 height 16
click at [579, 83] on img at bounding box center [584, 86] width 10 height 10
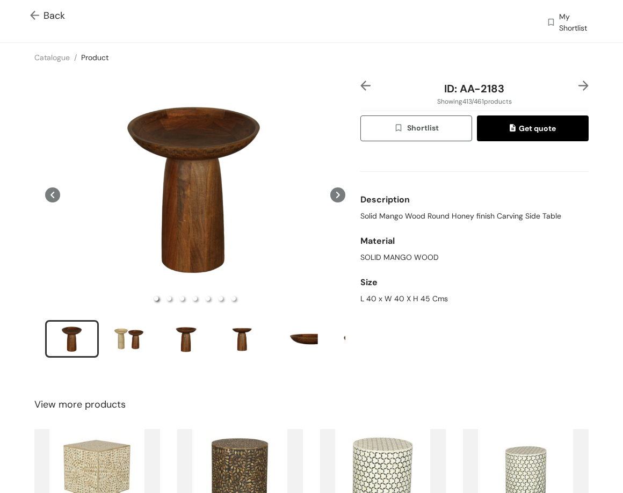
click at [400, 218] on span "Solid Mango Wood Round Honey finish Carving Side Table" at bounding box center [461, 216] width 201 height 11
click at [400, 217] on span "Solid Mango Wood Round Honey finish Carving Side Table" at bounding box center [461, 216] width 201 height 11
drag, startPoint x: 373, startPoint y: 305, endPoint x: 377, endPoint y: 294, distance: 11.4
click at [373, 304] on div "Size L 40 x W 40 X H 45 Cms" at bounding box center [475, 288] width 228 height 41
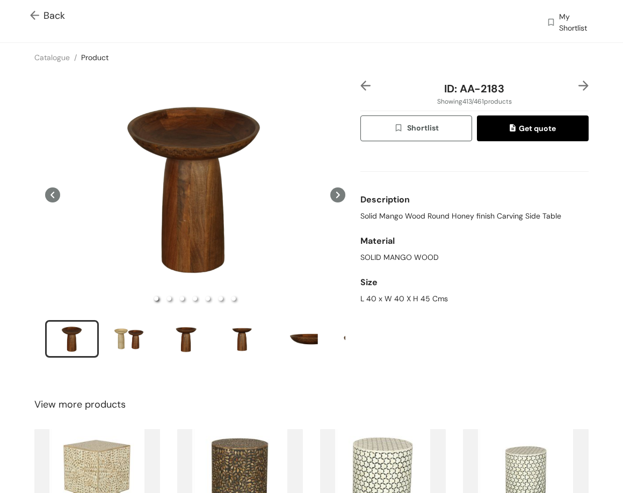
click at [377, 294] on div "L 40 x W 40 X H 45 Cms" at bounding box center [475, 298] width 228 height 11
drag, startPoint x: 457, startPoint y: 91, endPoint x: 512, endPoint y: 79, distance: 56.7
click at [512, 92] on div "ID: AA-2183" at bounding box center [474, 89] width 190 height 16
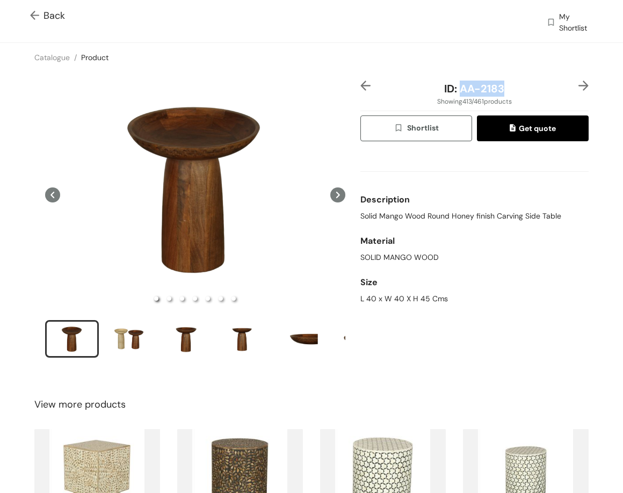
click at [579, 82] on img at bounding box center [584, 86] width 10 height 10
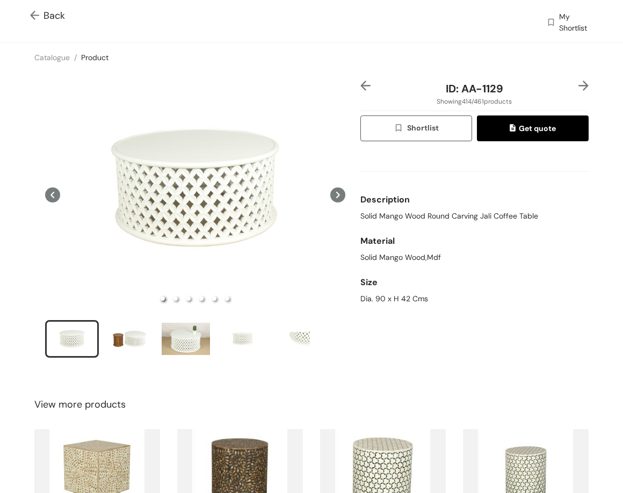
click at [476, 220] on span "Solid Mango Wood Round Carving Jali Coffee Table" at bounding box center [450, 216] width 178 height 11
click at [400, 302] on div "Dia. 90 x H 42 Cms" at bounding box center [475, 298] width 228 height 11
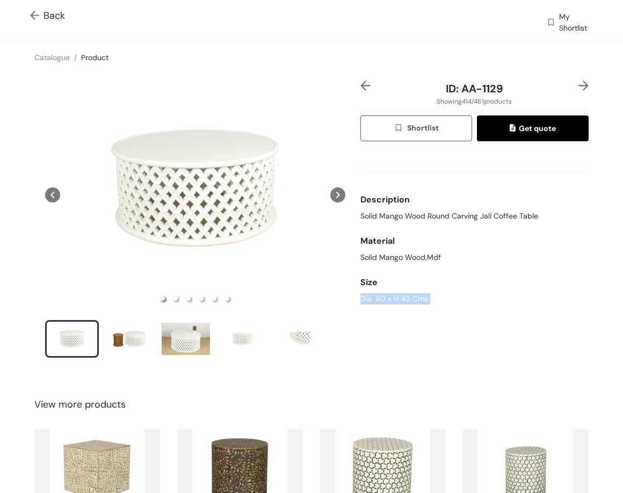
click at [400, 302] on div "Dia. 90 x H 42 Cms" at bounding box center [475, 298] width 228 height 11
drag, startPoint x: 459, startPoint y: 91, endPoint x: 521, endPoint y: 95, distance: 62.4
click at [521, 95] on div "ID: AA-1129" at bounding box center [474, 89] width 190 height 16
click at [579, 82] on img at bounding box center [584, 86] width 10 height 10
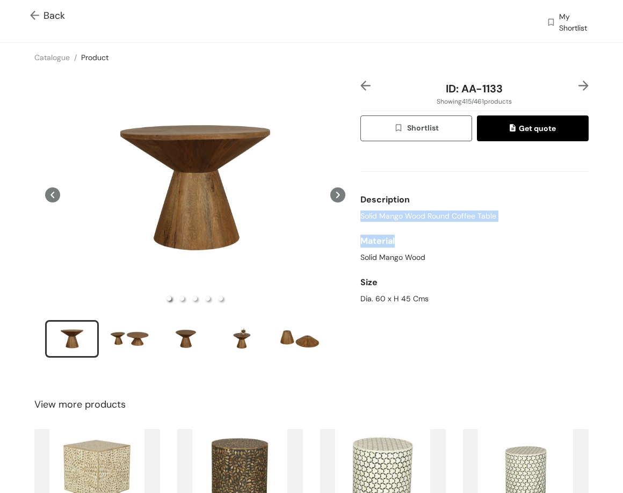
drag, startPoint x: 389, startPoint y: 217, endPoint x: 503, endPoint y: 246, distance: 118.5
click at [503, 246] on div "ID: AA-1133 Showing 415 / 461 products Shortlist Get quote Description Solid Ma…" at bounding box center [474, 226] width 233 height 291
click at [394, 210] on div "Description" at bounding box center [475, 199] width 228 height 21
click at [393, 209] on div "Description" at bounding box center [475, 199] width 228 height 21
click at [393, 208] on div "Description" at bounding box center [475, 199] width 228 height 21
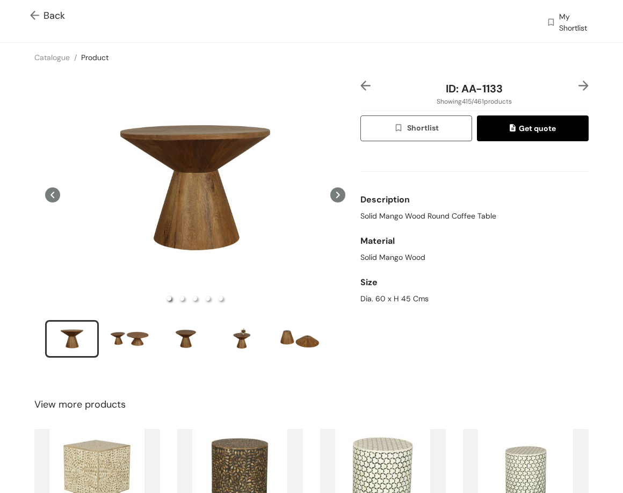
click at [399, 214] on span "Solid Mango Wood Round Coffee Table" at bounding box center [429, 216] width 136 height 11
click at [380, 298] on div "Dia. 60 x H 45 Cms" at bounding box center [475, 298] width 228 height 11
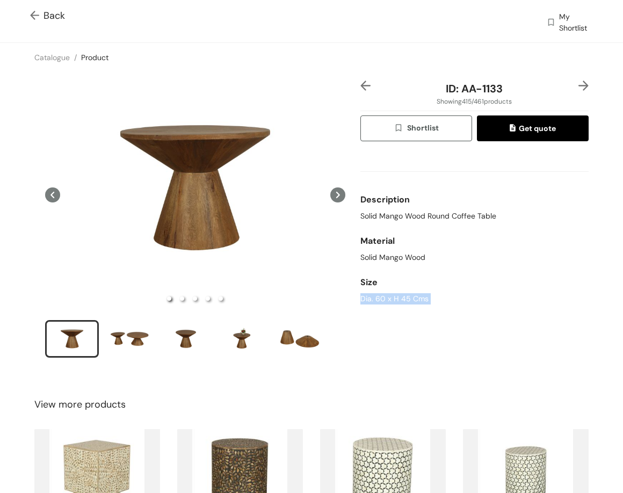
click at [380, 298] on div "Dia. 60 x H 45 Cms" at bounding box center [475, 298] width 228 height 11
drag, startPoint x: 458, startPoint y: 87, endPoint x: 500, endPoint y: 89, distance: 41.5
click at [500, 89] on div "ID: AA-1133" at bounding box center [474, 89] width 190 height 16
click at [579, 89] on img at bounding box center [584, 86] width 10 height 10
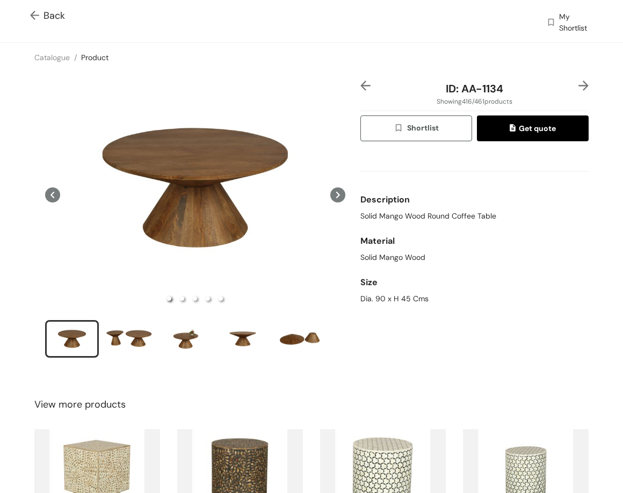
click at [441, 210] on div "Description" at bounding box center [475, 199] width 228 height 21
click at [440, 213] on span "Solid Mango Wood Round Coffee Table" at bounding box center [429, 216] width 136 height 11
click at [378, 303] on div "Dia. 90 x H 45 Cms" at bounding box center [475, 298] width 228 height 11
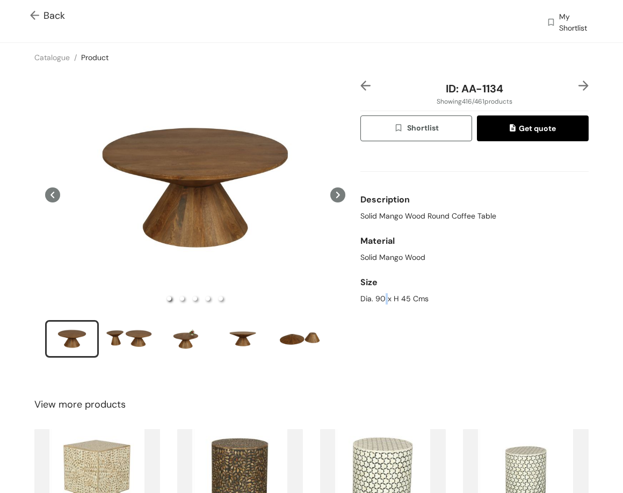
click at [378, 303] on div "Dia. 90 x H 45 Cms" at bounding box center [475, 298] width 228 height 11
drag, startPoint x: 456, startPoint y: 86, endPoint x: 507, endPoint y: 91, distance: 50.8
click at [507, 91] on div "ID: AA-1134" at bounding box center [474, 89] width 190 height 16
click at [579, 85] on img at bounding box center [584, 86] width 10 height 10
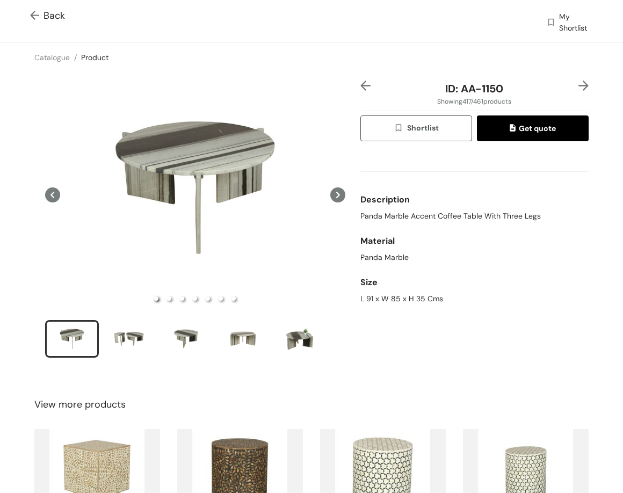
click at [480, 218] on span "Panda Marble Accent Coffee Table With Three Legs" at bounding box center [451, 216] width 181 height 11
click at [388, 307] on div "Size L 91 x W 85 x H 35 Cms" at bounding box center [475, 288] width 228 height 41
click at [385, 301] on div "L 91 x W 85 x H 35 Cms" at bounding box center [475, 298] width 228 height 11
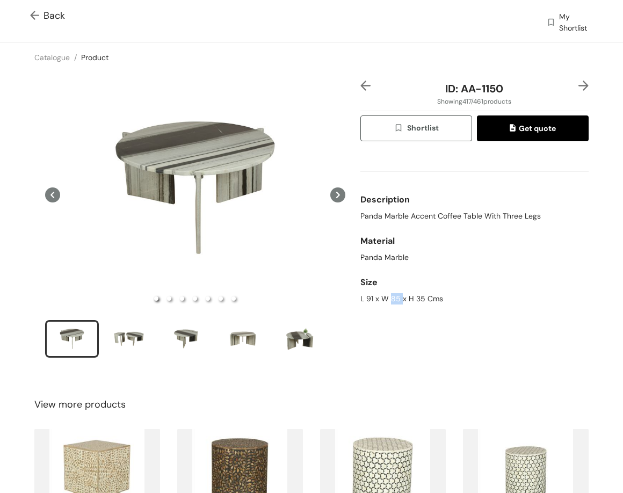
click at [385, 301] on div "L 91 x W 85 x H 35 Cms" at bounding box center [475, 298] width 228 height 11
drag, startPoint x: 469, startPoint y: 92, endPoint x: 505, endPoint y: 55, distance: 51.7
click at [550, 87] on div "ID: AA-1150" at bounding box center [474, 89] width 190 height 16
click at [579, 85] on img at bounding box center [584, 86] width 10 height 10
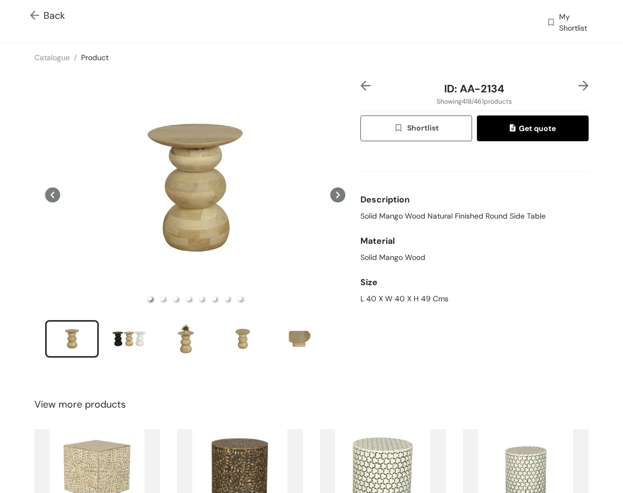
click at [498, 213] on span "Solid Mango Wood Natural Finished Round Side Table" at bounding box center [453, 216] width 185 height 11
click at [405, 296] on div "L 40 X W 40 X H 49 Cms" at bounding box center [475, 298] width 228 height 11
click at [404, 296] on div "L 40 X W 40 X H 49 Cms" at bounding box center [475, 298] width 228 height 11
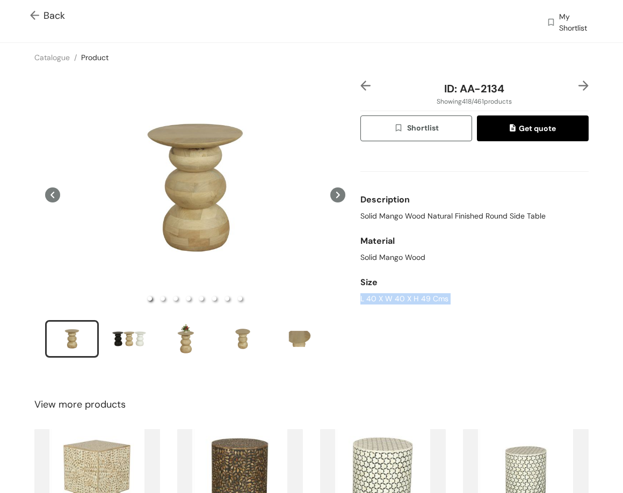
click at [404, 296] on div "L 40 X W 40 X H 49 Cms" at bounding box center [475, 298] width 228 height 11
drag, startPoint x: 568, startPoint y: 88, endPoint x: 556, endPoint y: 91, distance: 12.4
click at [569, 88] on div "ID: AA-2134" at bounding box center [475, 89] width 228 height 16
